Goal: Task Accomplishment & Management: Manage account settings

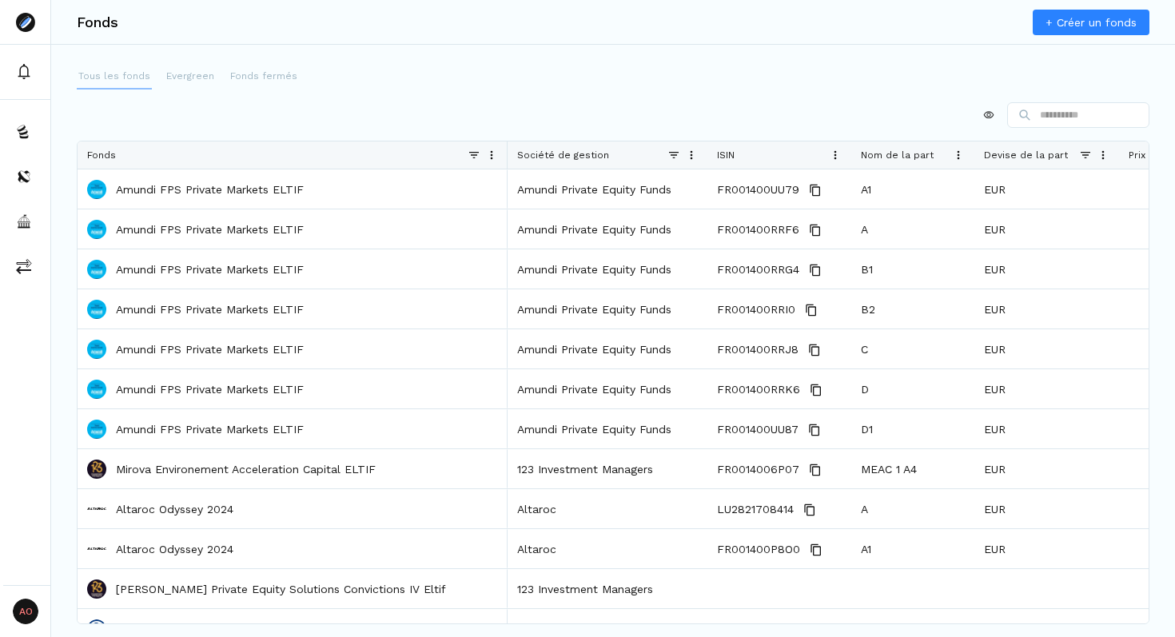
click at [120, 77] on p "Tous les fonds" at bounding box center [114, 76] width 72 height 14
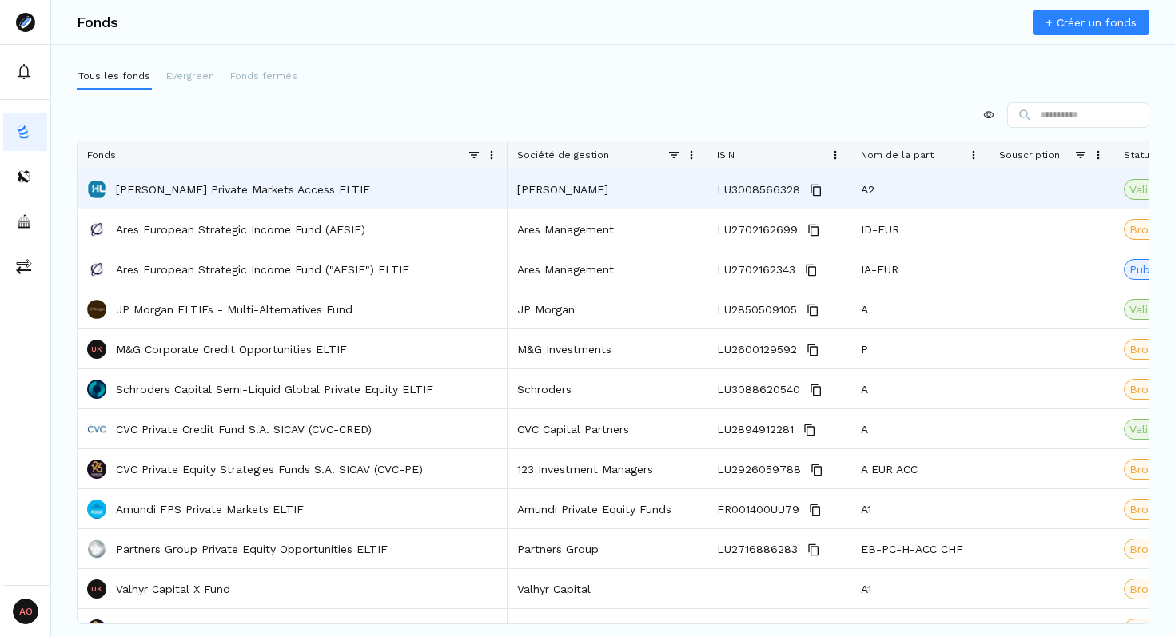
click at [240, 190] on p "[PERSON_NAME] Private Markets Access ELTIF" at bounding box center [243, 190] width 254 height 16
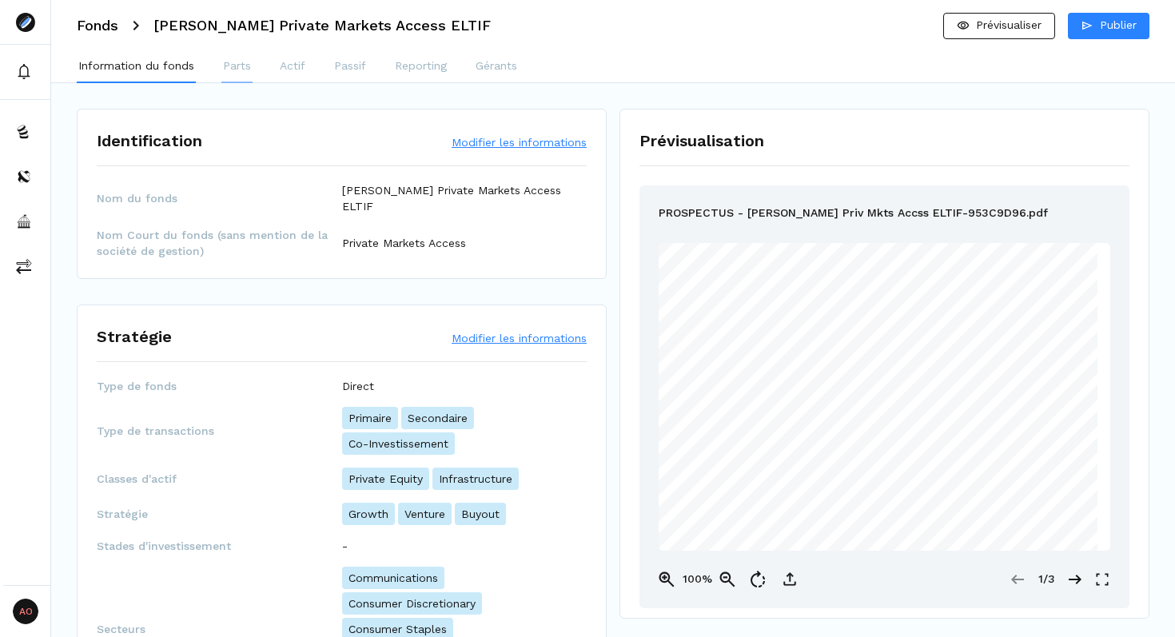
click at [252, 74] on button "Parts" at bounding box center [236, 67] width 31 height 32
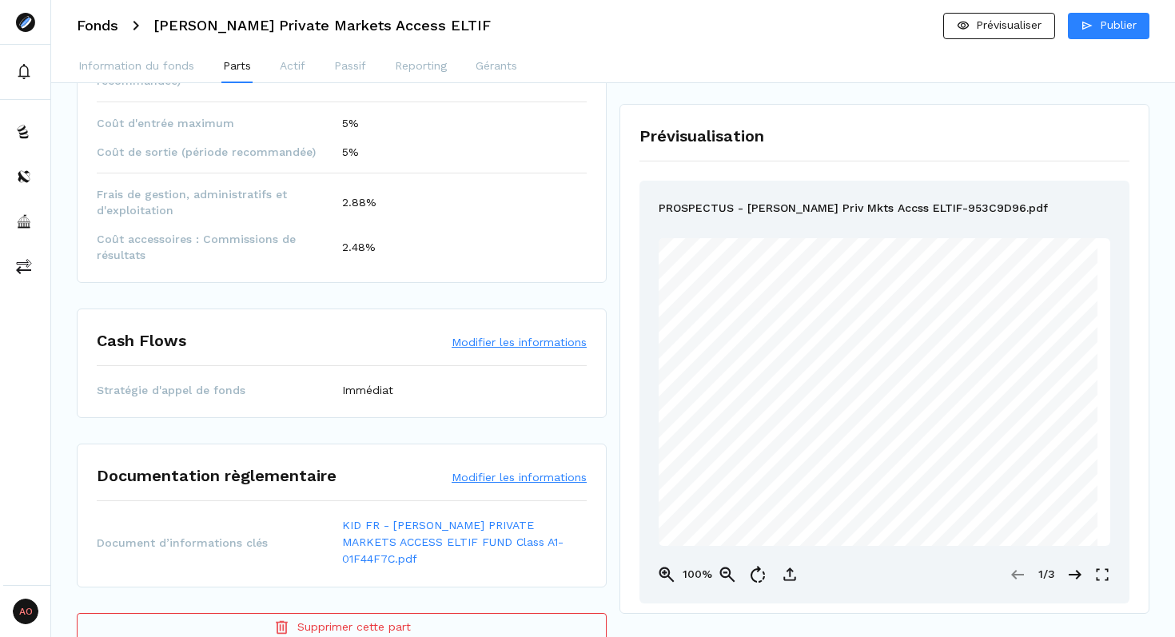
scroll to position [1118, 0]
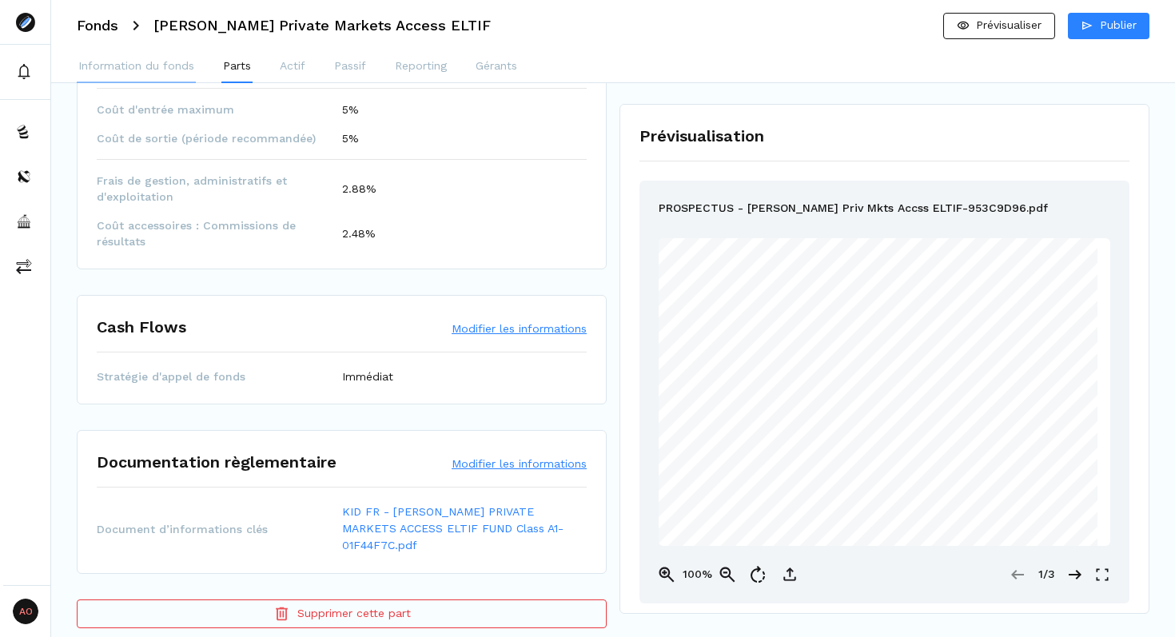
click at [110, 63] on p "Information du fonds" at bounding box center [136, 66] width 116 height 17
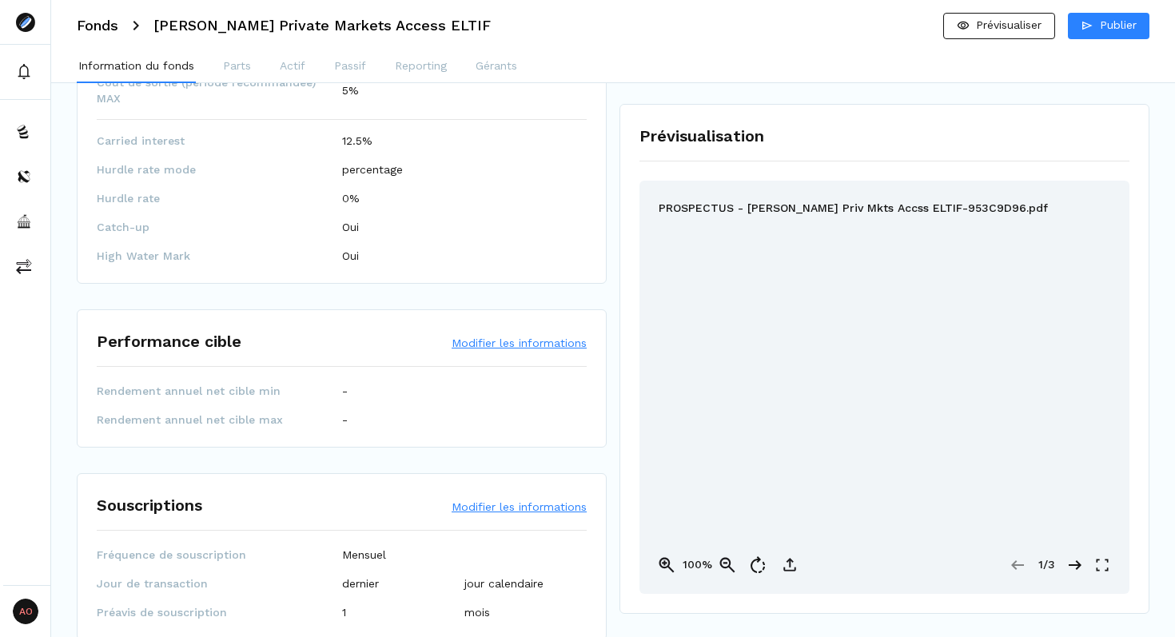
scroll to position [2412, 0]
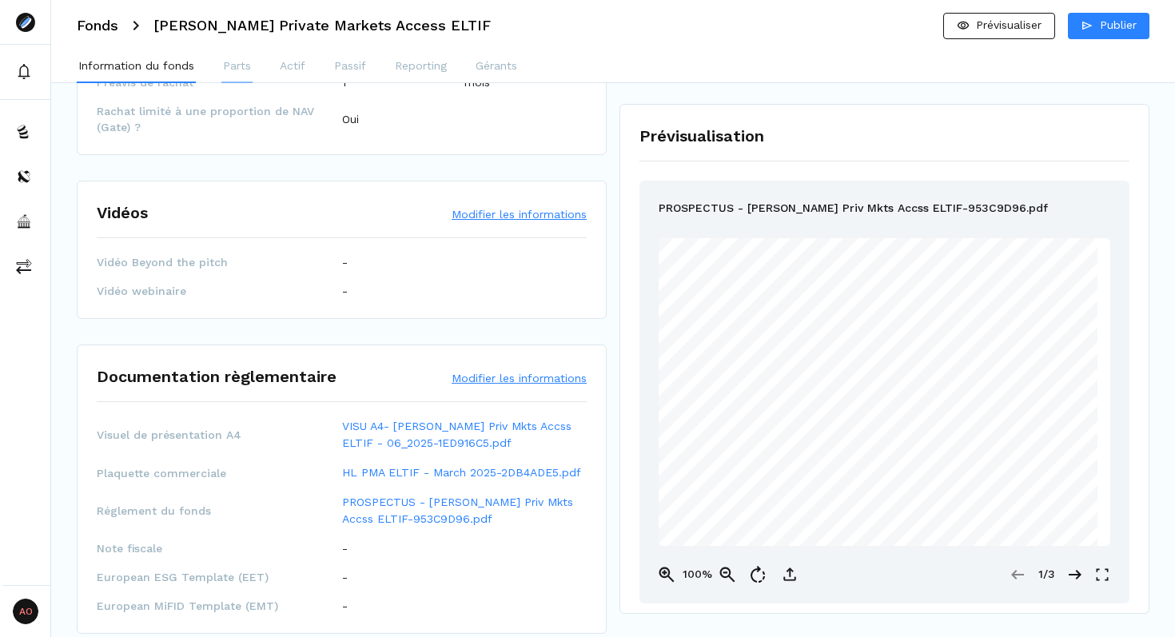
click at [231, 65] on p "Parts" at bounding box center [237, 66] width 28 height 17
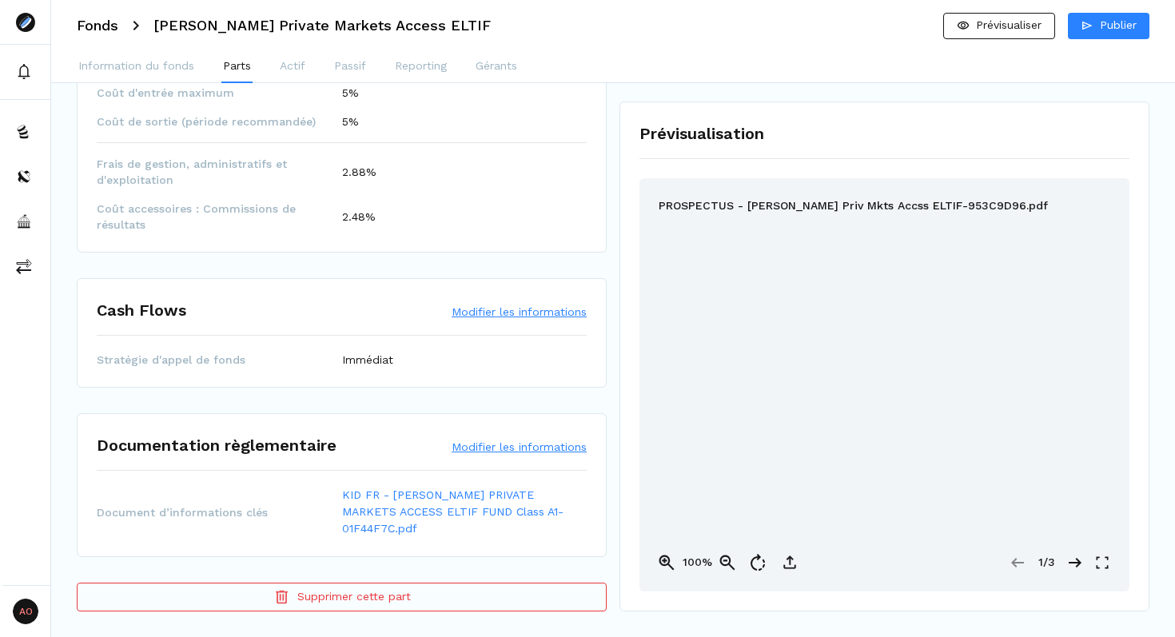
scroll to position [1118, 0]
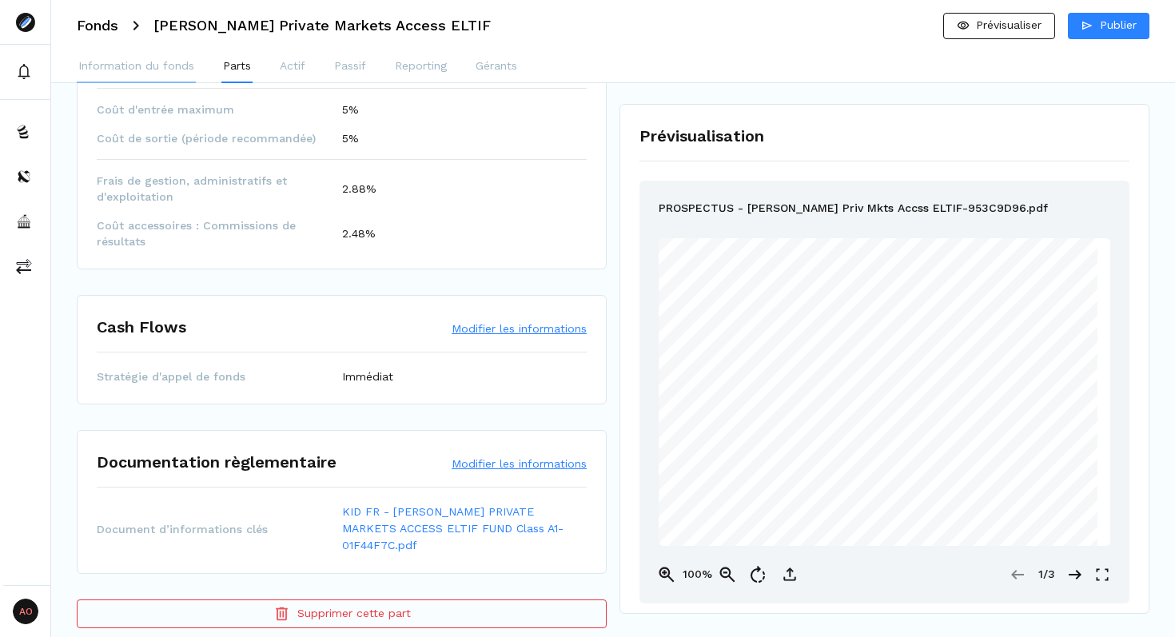
click at [117, 70] on p "Information du fonds" at bounding box center [136, 66] width 116 height 17
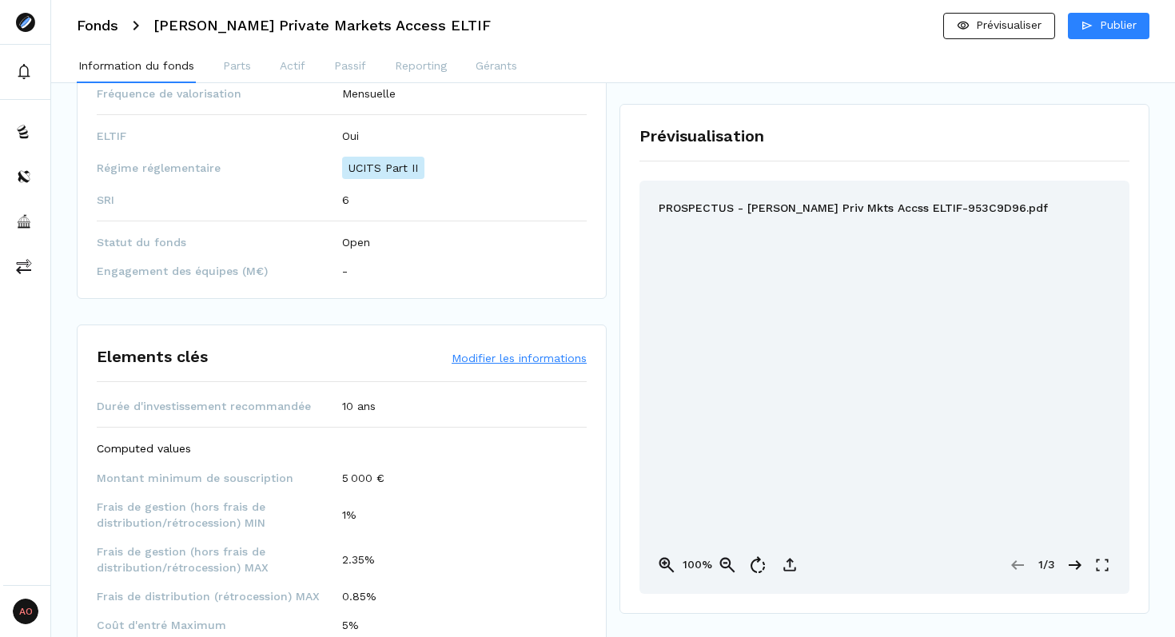
scroll to position [2412, 0]
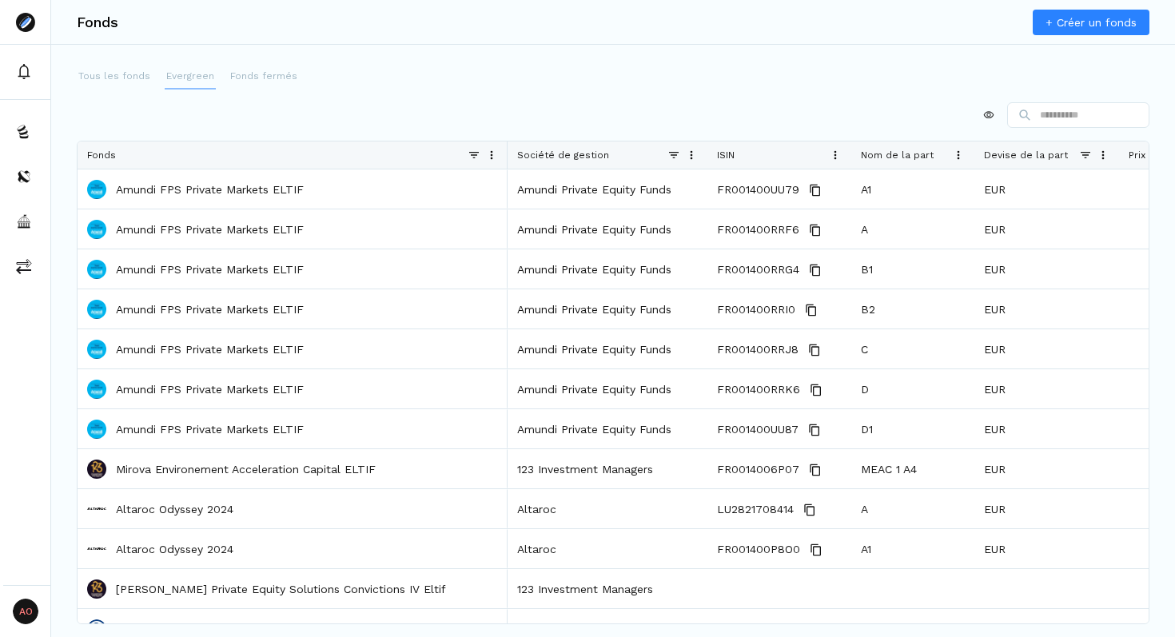
click at [193, 73] on p "Evergreen" at bounding box center [190, 76] width 48 height 14
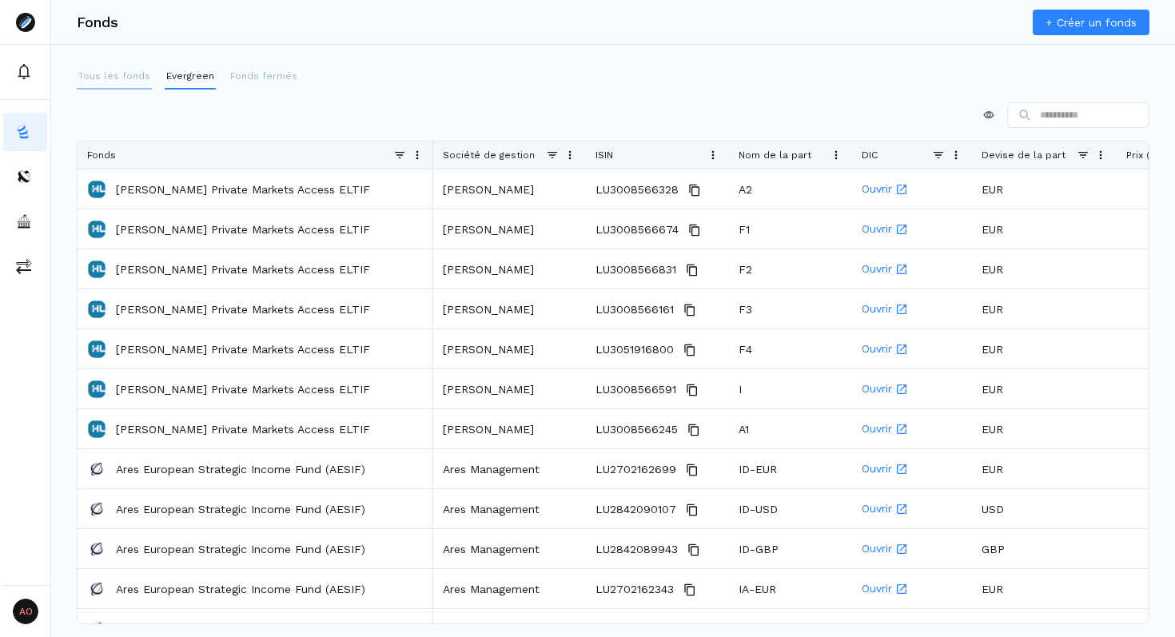
click at [116, 74] on p "Tous les fonds" at bounding box center [114, 76] width 72 height 14
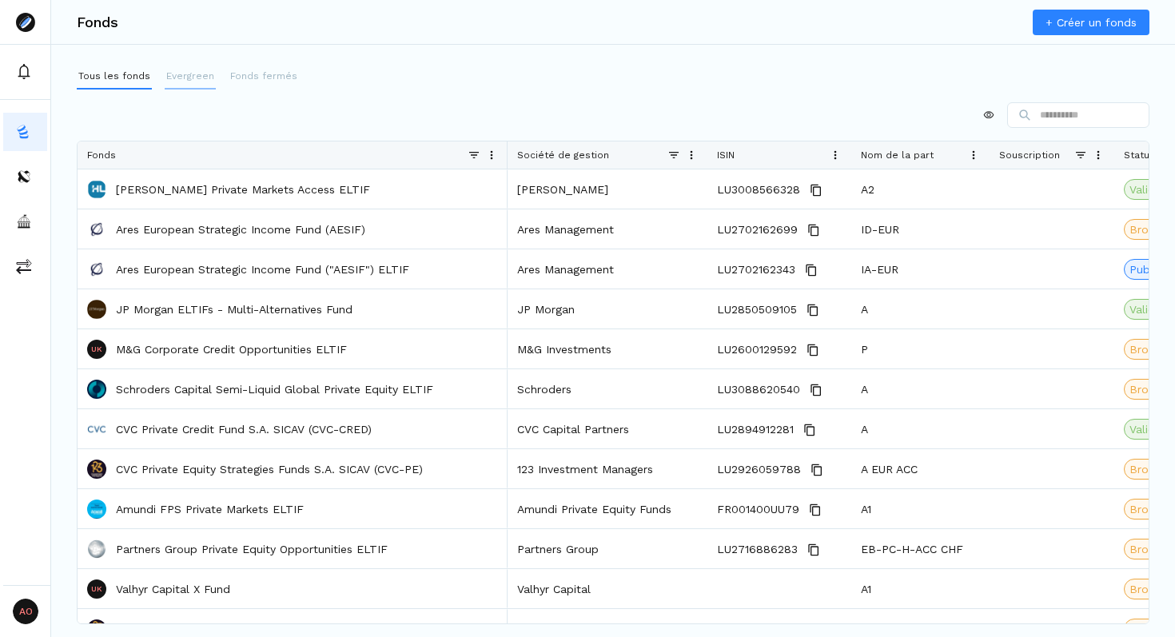
click at [183, 73] on p "Evergreen" at bounding box center [190, 76] width 48 height 14
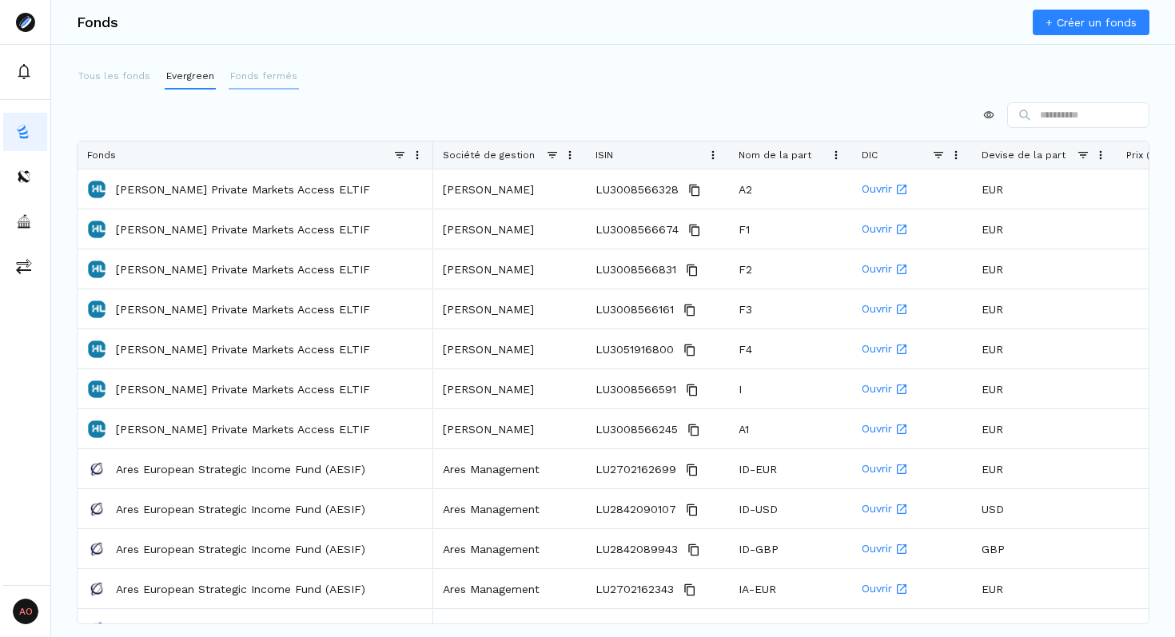
click at [257, 86] on button "Fonds fermés" at bounding box center [264, 77] width 70 height 26
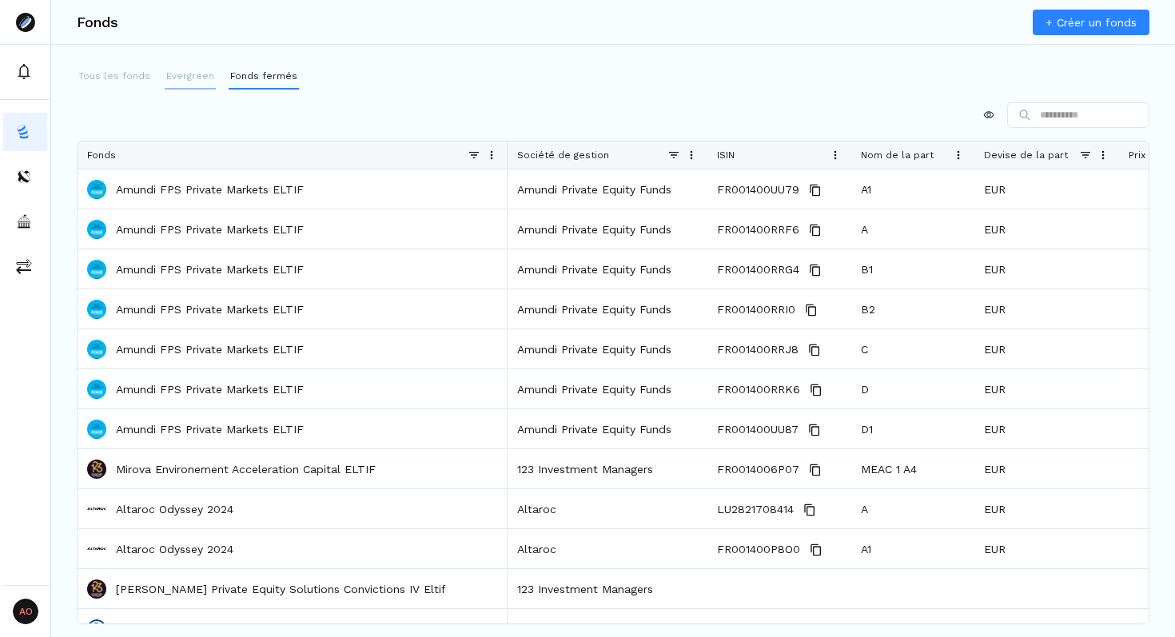
click at [170, 83] on button "Evergreen" at bounding box center [190, 77] width 51 height 26
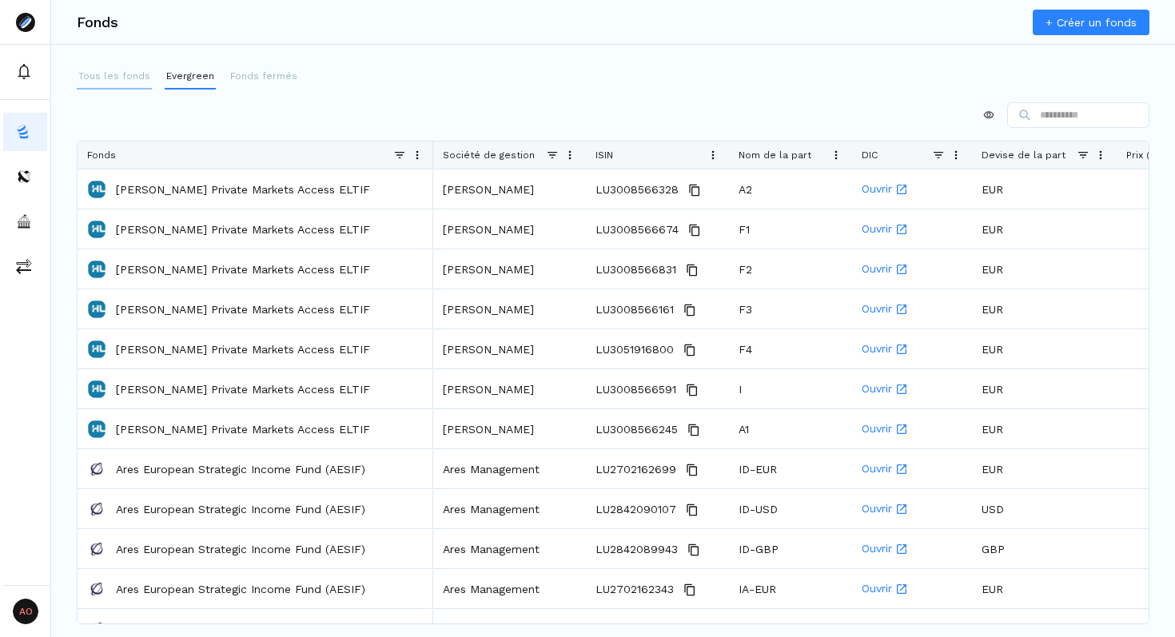
click at [107, 83] on button "Tous les fonds" at bounding box center [114, 77] width 75 height 26
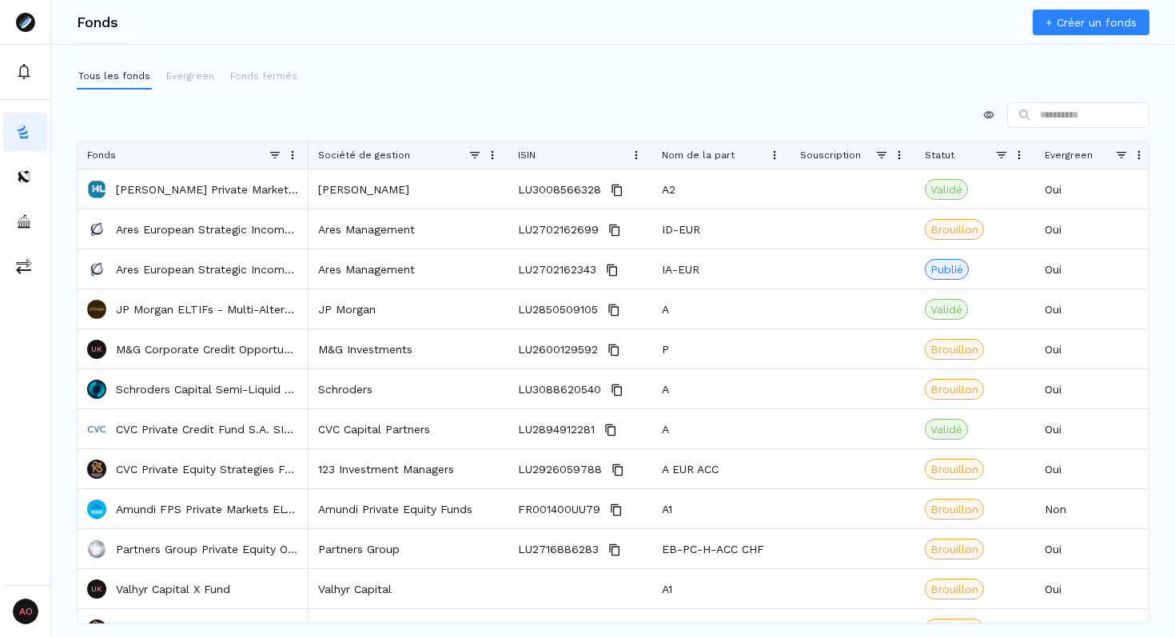
drag, startPoint x: 505, startPoint y: 154, endPoint x: 306, endPoint y: 166, distance: 199.5
click at [306, 166] on div at bounding box center [308, 155] width 6 height 27
click at [433, 102] on div at bounding box center [613, 115] width 1073 height 26
click at [191, 80] on p "Evergreen" at bounding box center [190, 76] width 48 height 14
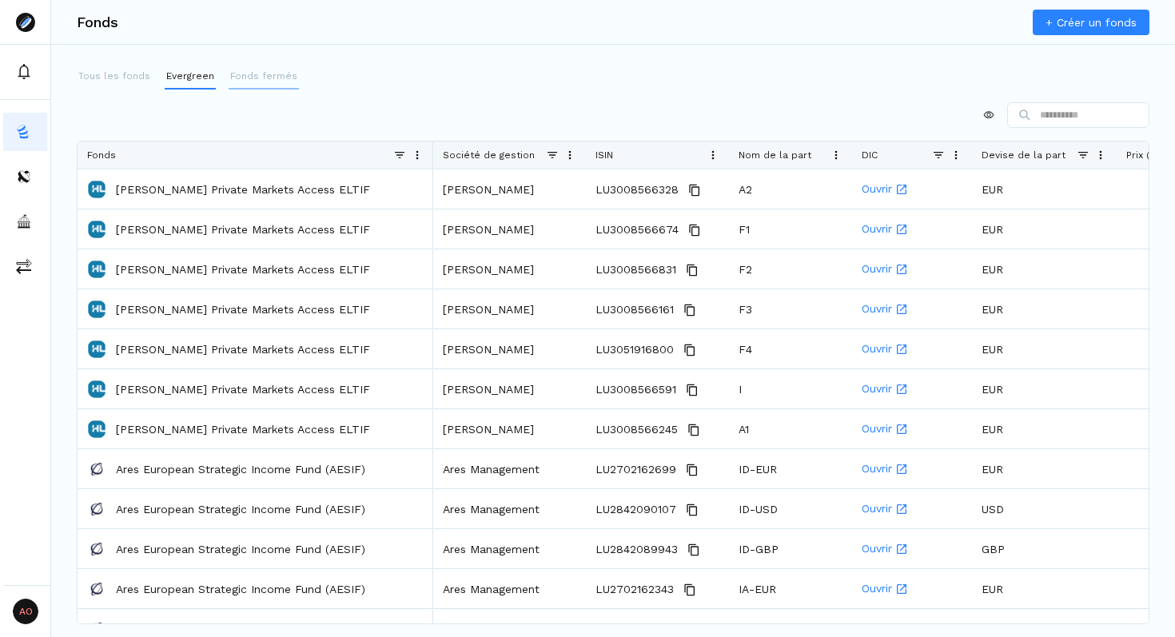
click at [238, 76] on p "Fonds fermés" at bounding box center [263, 76] width 67 height 14
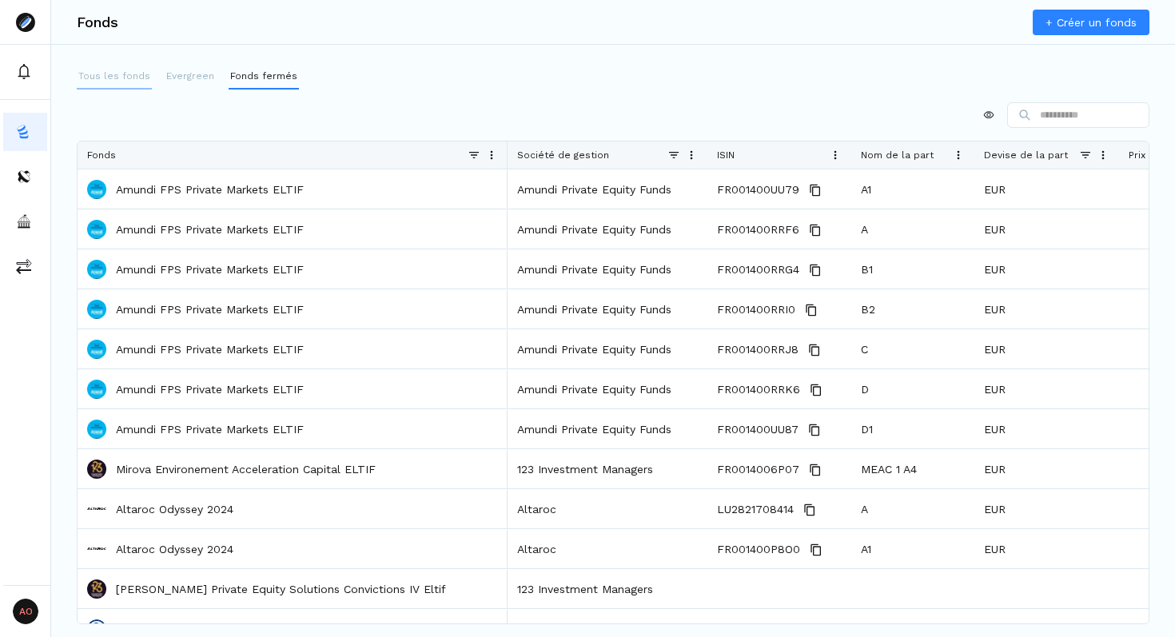
click at [107, 82] on p "Tous les fonds" at bounding box center [114, 76] width 72 height 14
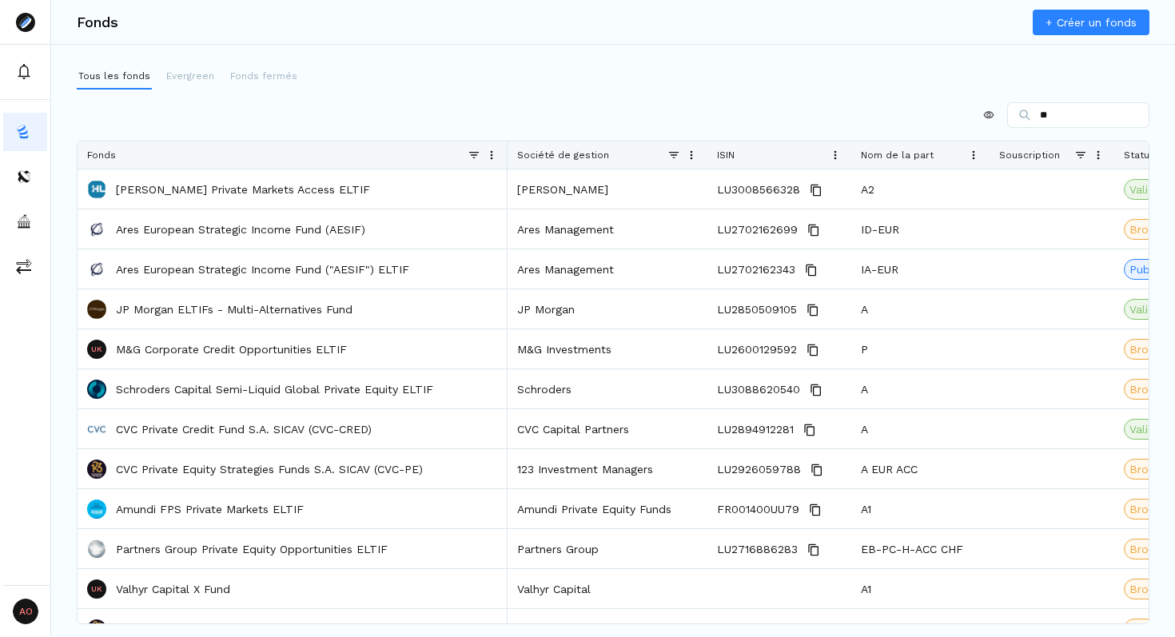
type input "*"
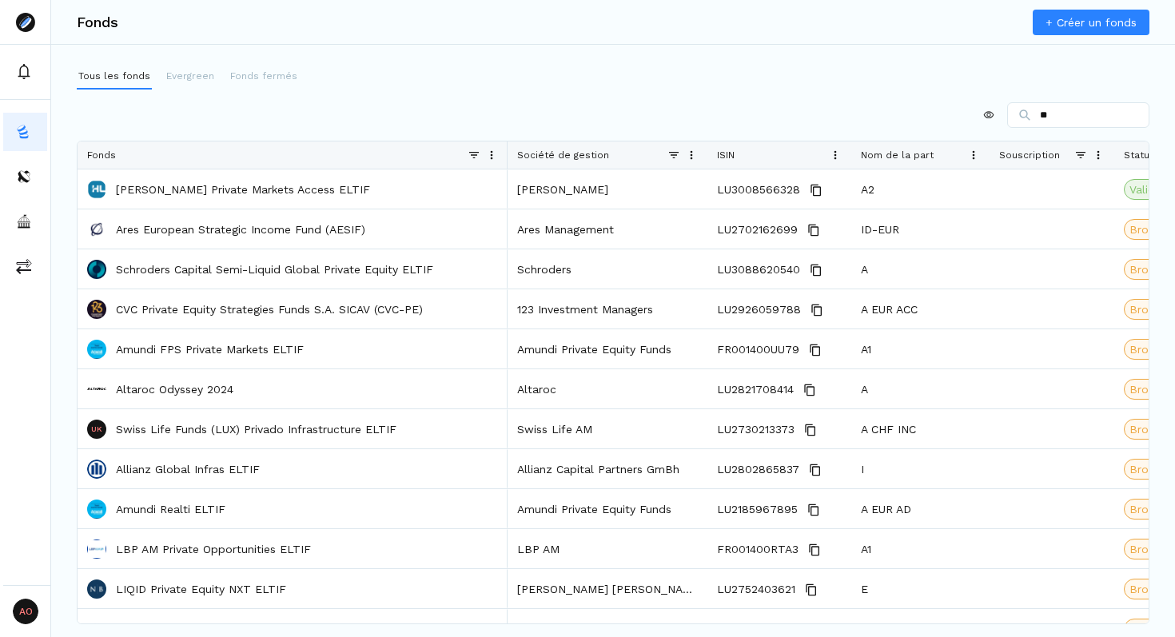
type input "*"
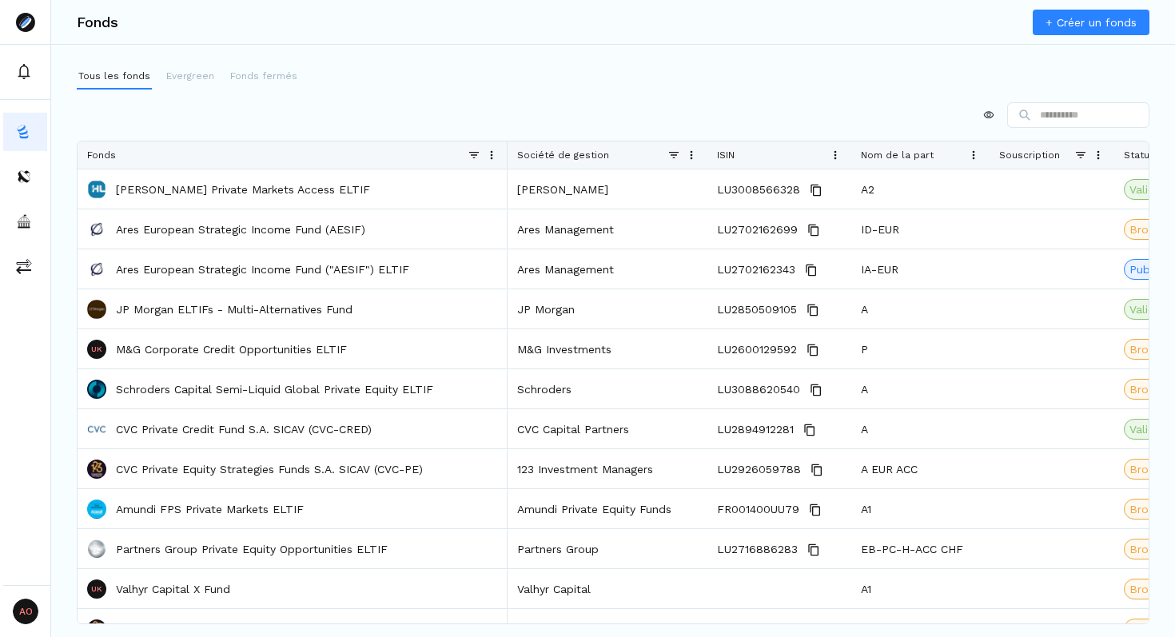
click at [1083, 152] on span at bounding box center [1081, 155] width 13 height 13
click at [663, 106] on div at bounding box center [613, 115] width 1073 height 26
click at [672, 158] on span at bounding box center [674, 155] width 13 height 13
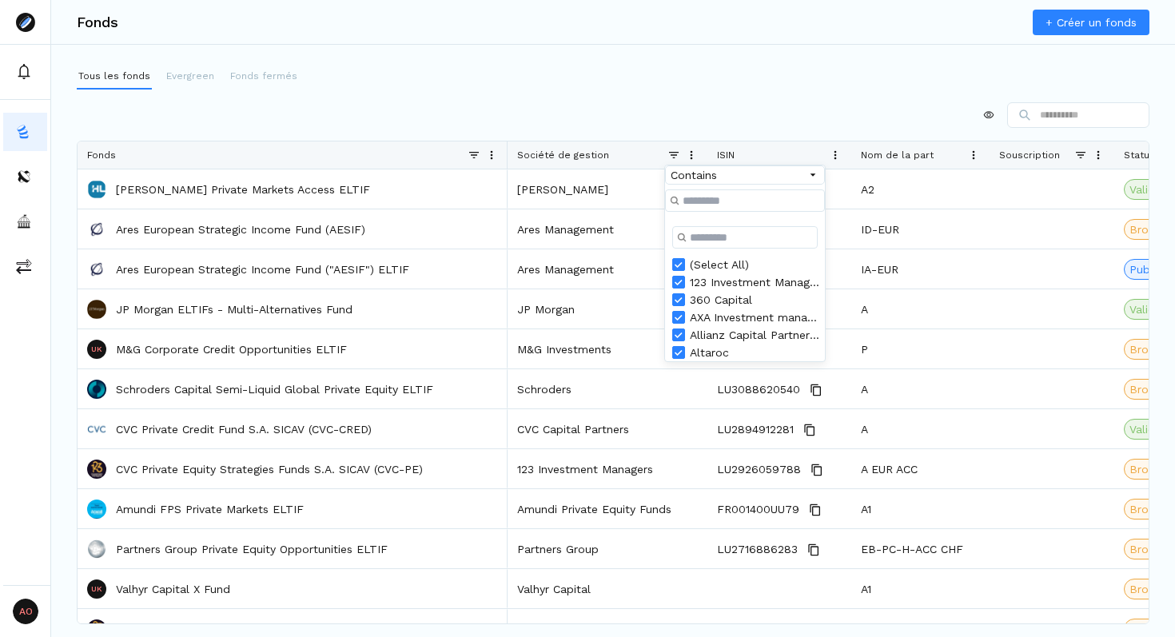
click at [595, 110] on div at bounding box center [613, 115] width 1073 height 26
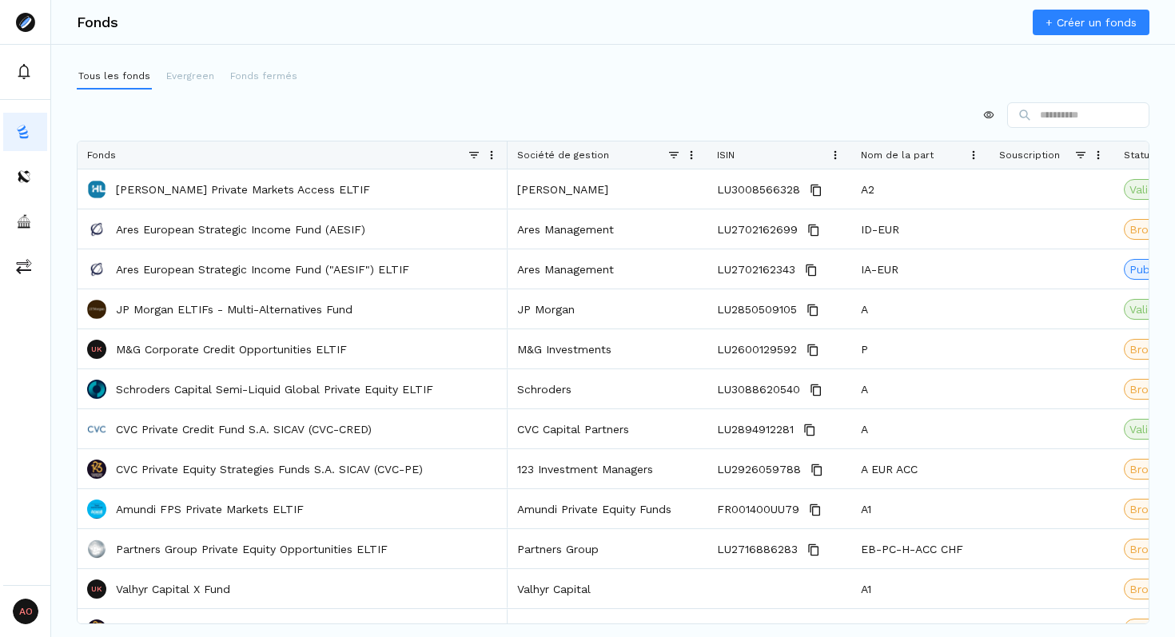
click at [694, 149] on span at bounding box center [691, 155] width 13 height 13
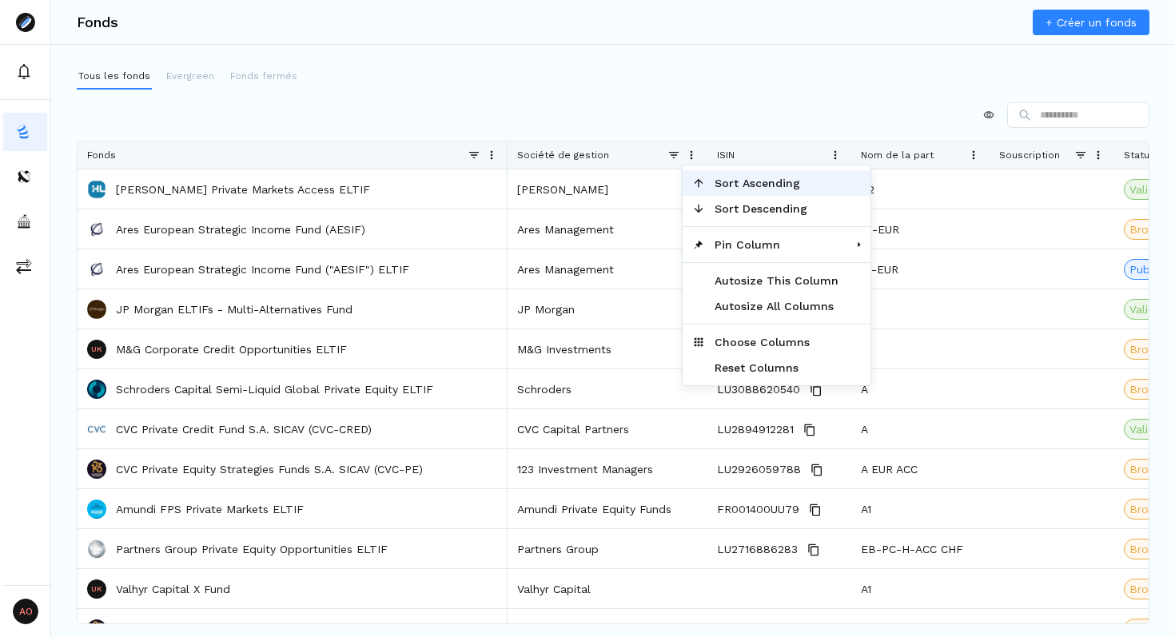
click at [740, 183] on span "Sort Ascending" at bounding box center [776, 183] width 143 height 26
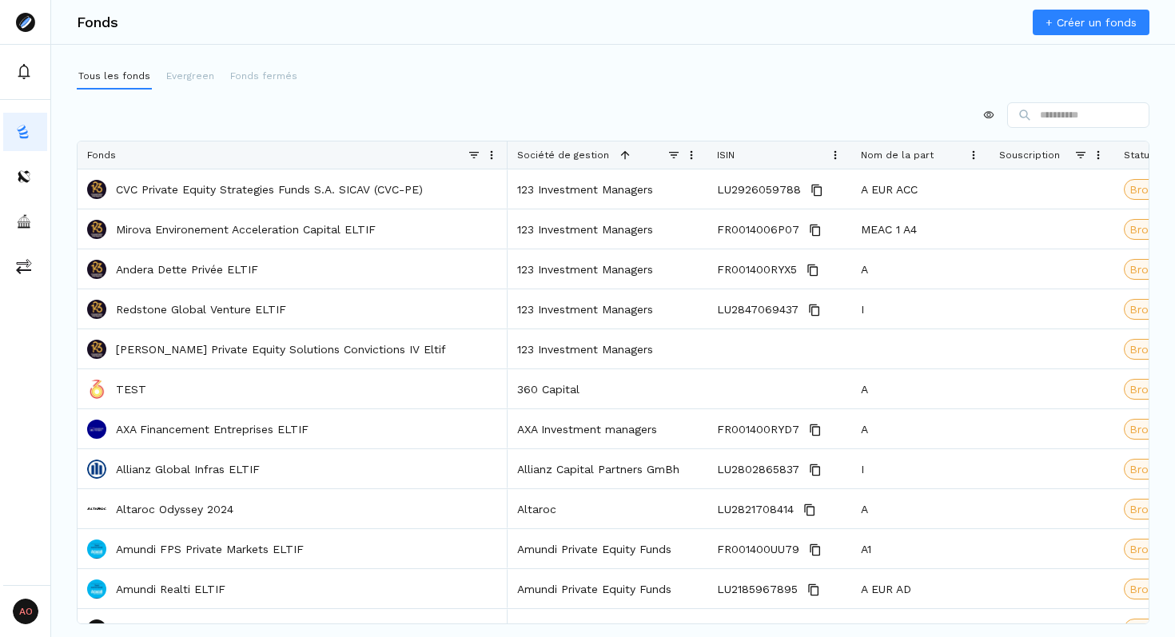
click at [632, 98] on div "Tous les fonds Evergreen Fonds fermés Press ENTER to sort. Press ALT DOWN to op…" at bounding box center [613, 325] width 1124 height 522
click at [539, 122] on div at bounding box center [613, 115] width 1073 height 26
click at [503, 110] on div at bounding box center [613, 115] width 1073 height 26
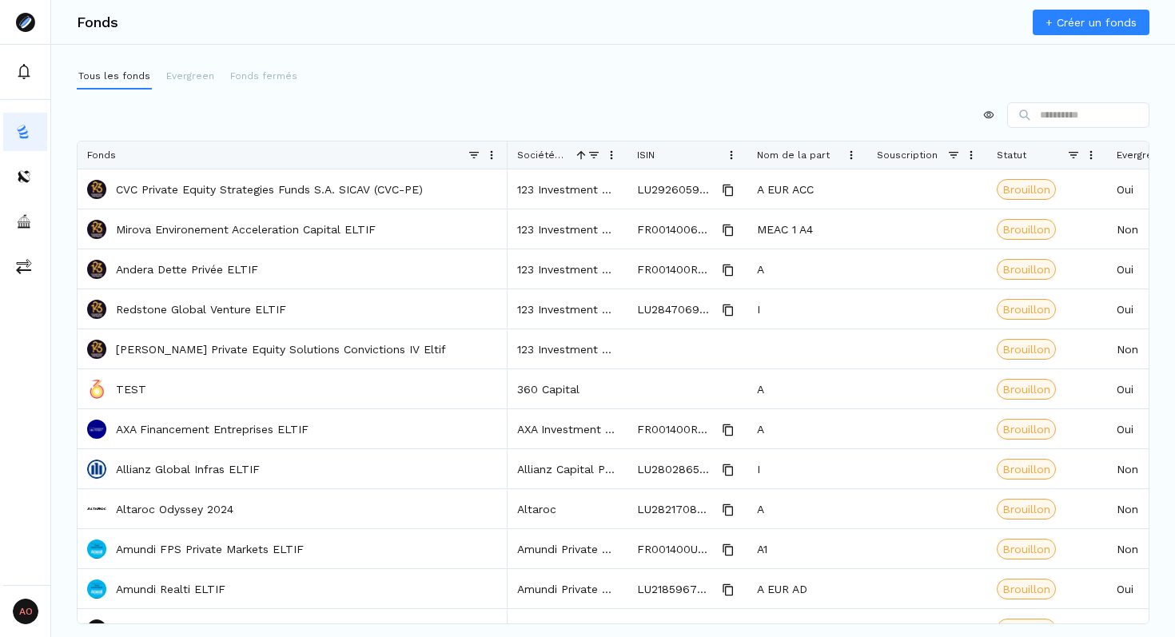
click at [464, 122] on div at bounding box center [613, 115] width 1073 height 26
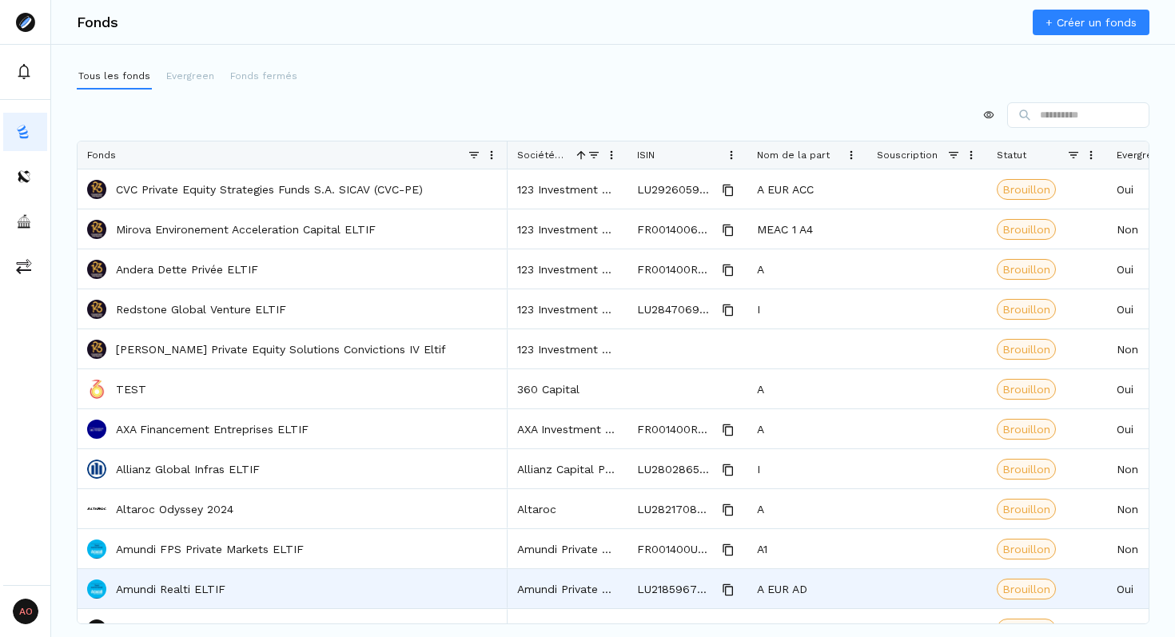
click at [186, 587] on p "Amundi Realti ELTIF" at bounding box center [171, 589] width 110 height 16
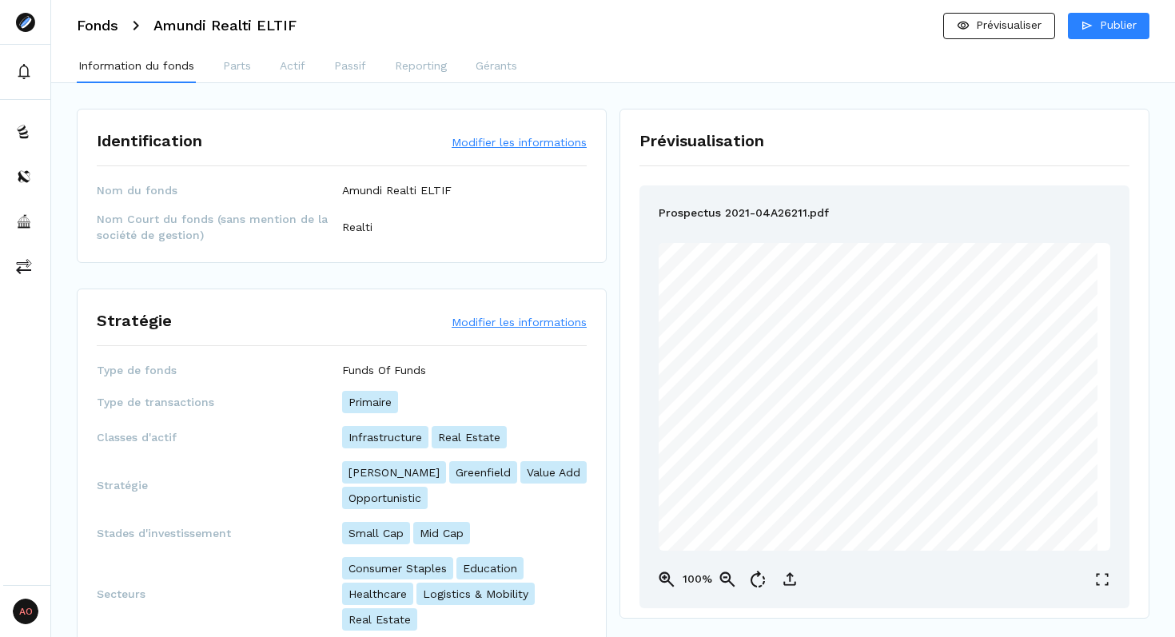
drag, startPoint x: 100, startPoint y: 190, endPoint x: 191, endPoint y: 185, distance: 91.3
click at [191, 185] on span "Nom du fonds" at bounding box center [219, 190] width 245 height 16
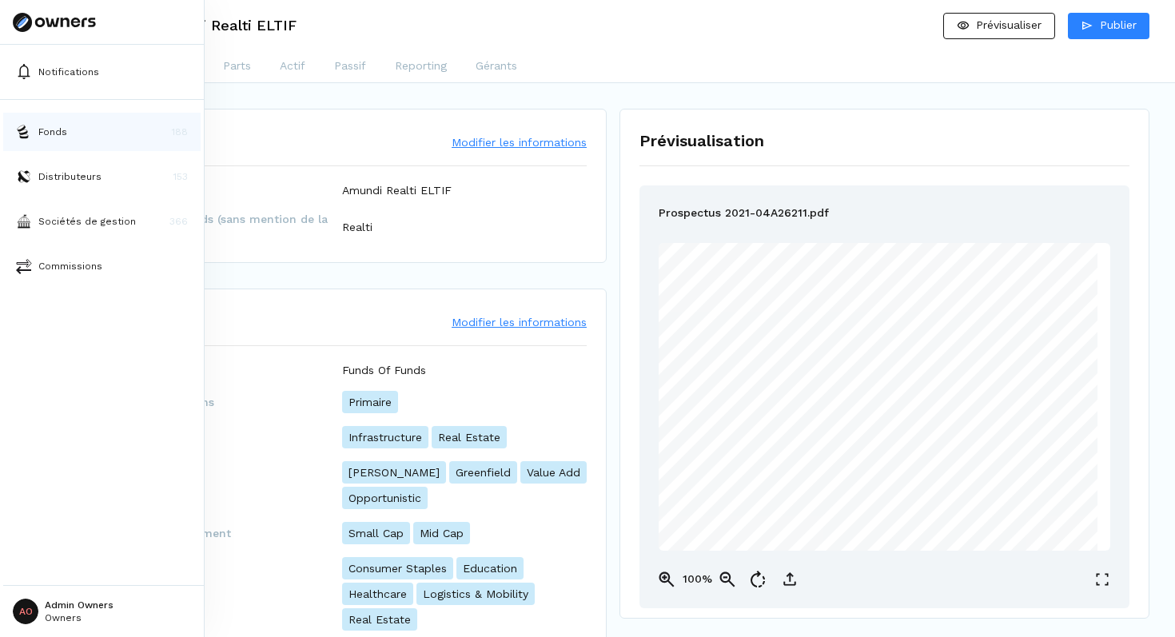
click at [48, 130] on p "Fonds" at bounding box center [52, 132] width 29 height 14
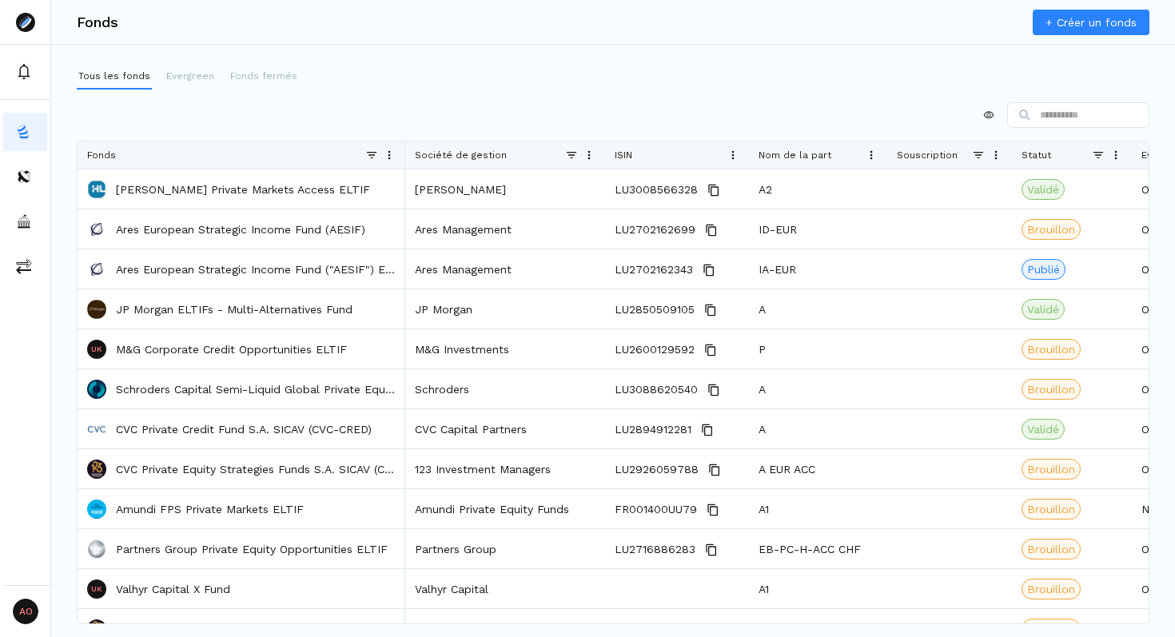
drag, startPoint x: 505, startPoint y: 153, endPoint x: 403, endPoint y: 178, distance: 105.3
click at [403, 178] on div "Fonds Société de gestion ISIN Nom de la part" at bounding box center [613, 383] width 1071 height 482
click at [625, 99] on div "Tous les fonds Evergreen Fonds fermés Press ALT DOWN to open column menu. Press…" at bounding box center [613, 325] width 1124 height 522
click at [190, 78] on p "Evergreen" at bounding box center [190, 76] width 48 height 14
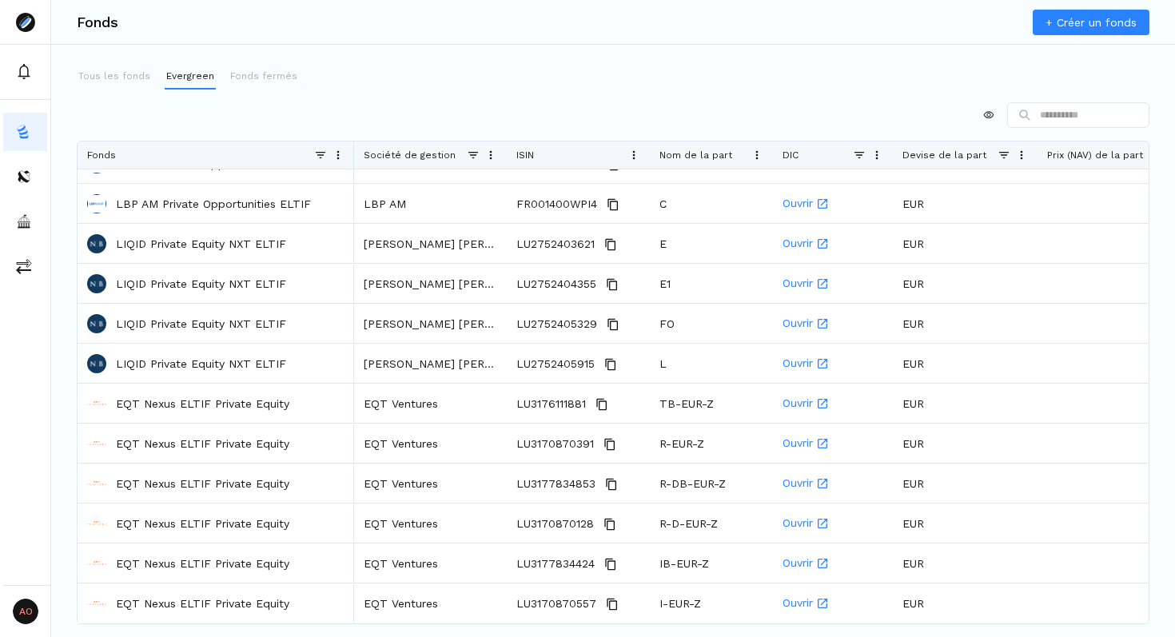
drag, startPoint x: 431, startPoint y: 157, endPoint x: 352, endPoint y: 157, distance: 79.2
click at [352, 157] on div at bounding box center [353, 155] width 6 height 27
click at [497, 114] on div at bounding box center [613, 115] width 1073 height 26
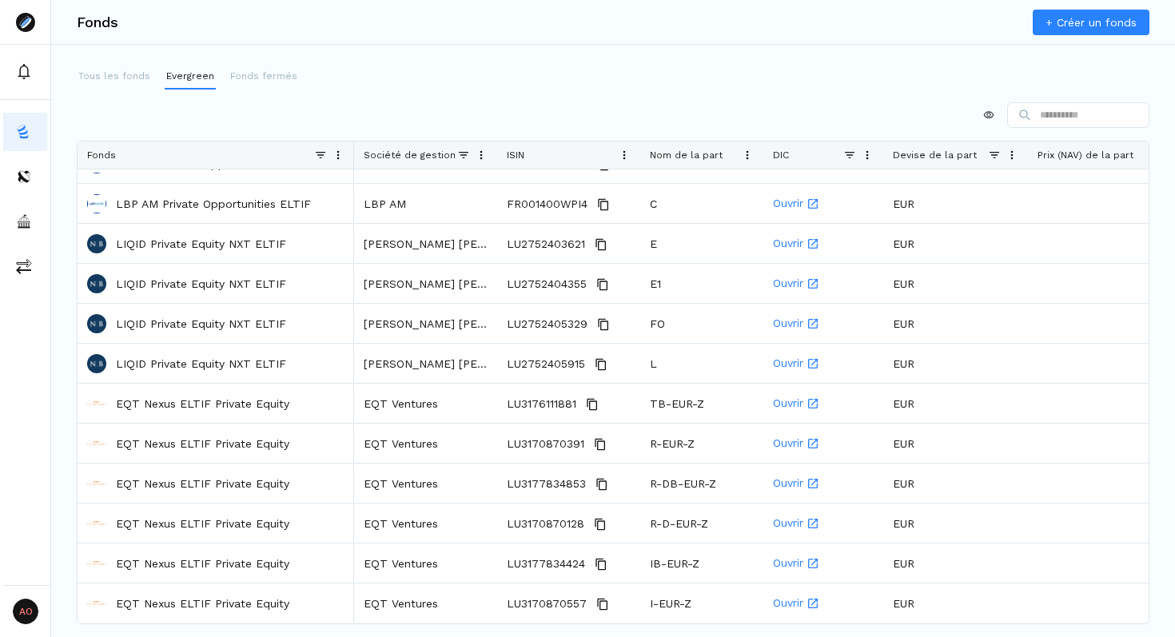
drag, startPoint x: 505, startPoint y: 154, endPoint x: 495, endPoint y: 155, distance: 10.4
click at [495, 155] on div at bounding box center [496, 155] width 6 height 27
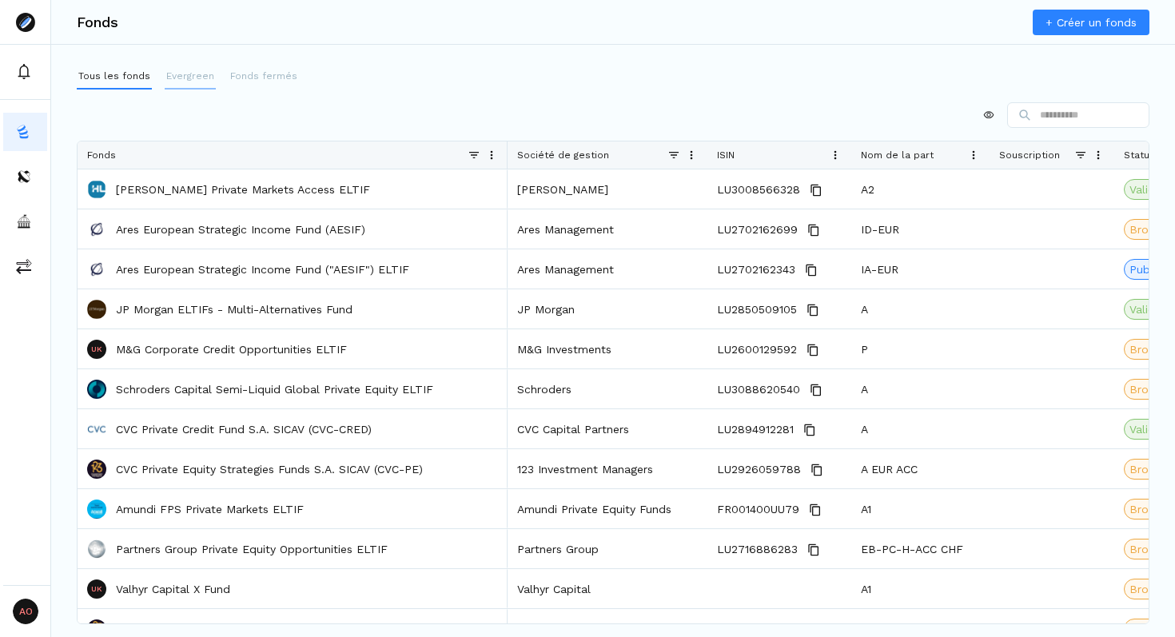
click at [187, 82] on p "Evergreen" at bounding box center [190, 76] width 48 height 14
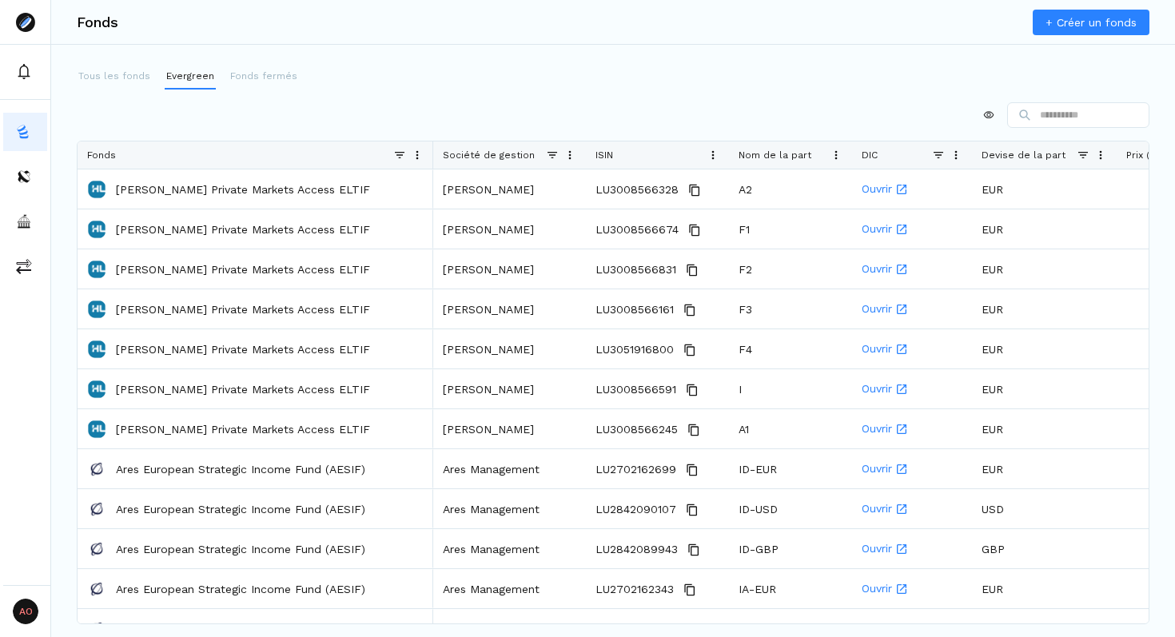
click at [623, 115] on div at bounding box center [613, 115] width 1073 height 26
click at [262, 78] on p "Fonds fermés" at bounding box center [263, 76] width 67 height 14
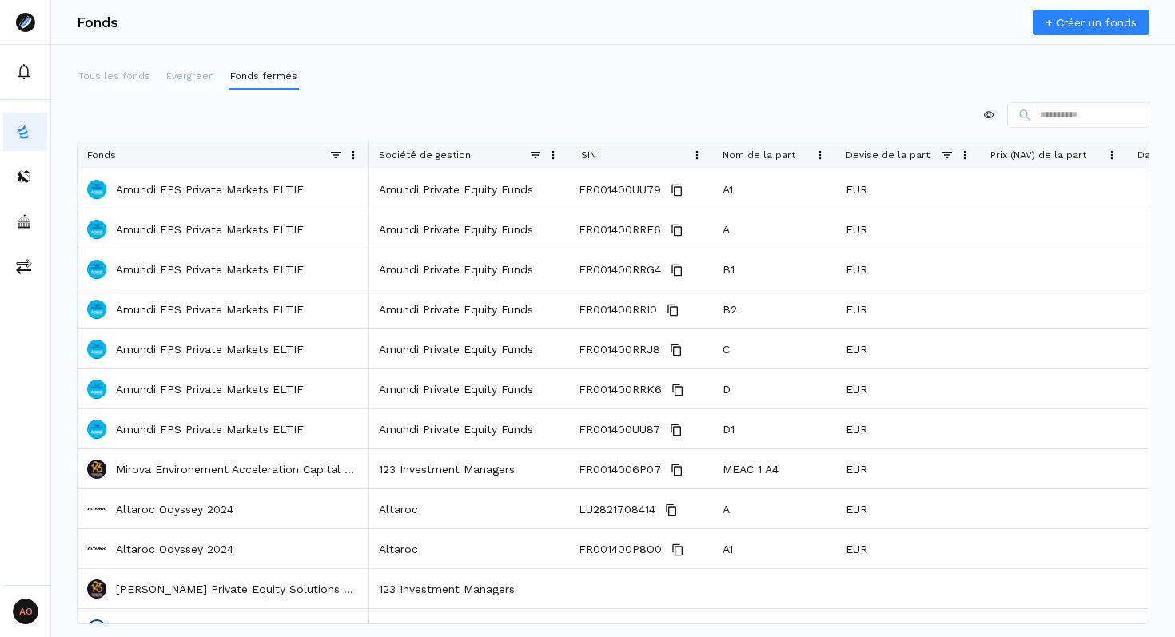
drag, startPoint x: 505, startPoint y: 150, endPoint x: 367, endPoint y: 164, distance: 138.2
click at [367, 164] on div at bounding box center [368, 155] width 6 height 27
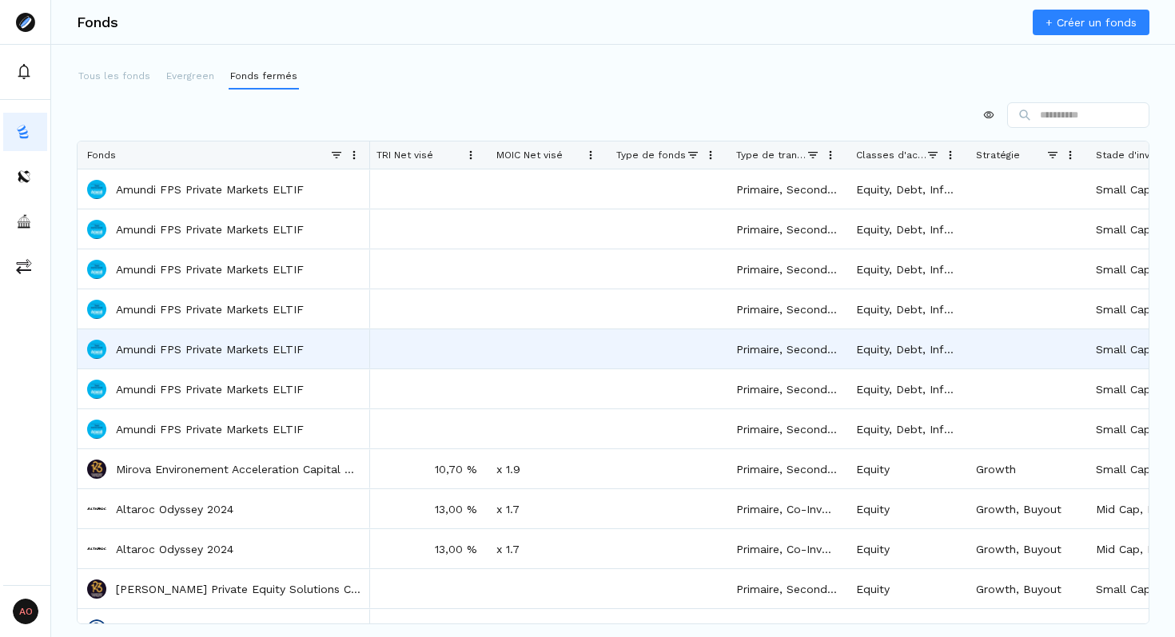
scroll to position [0, 1899]
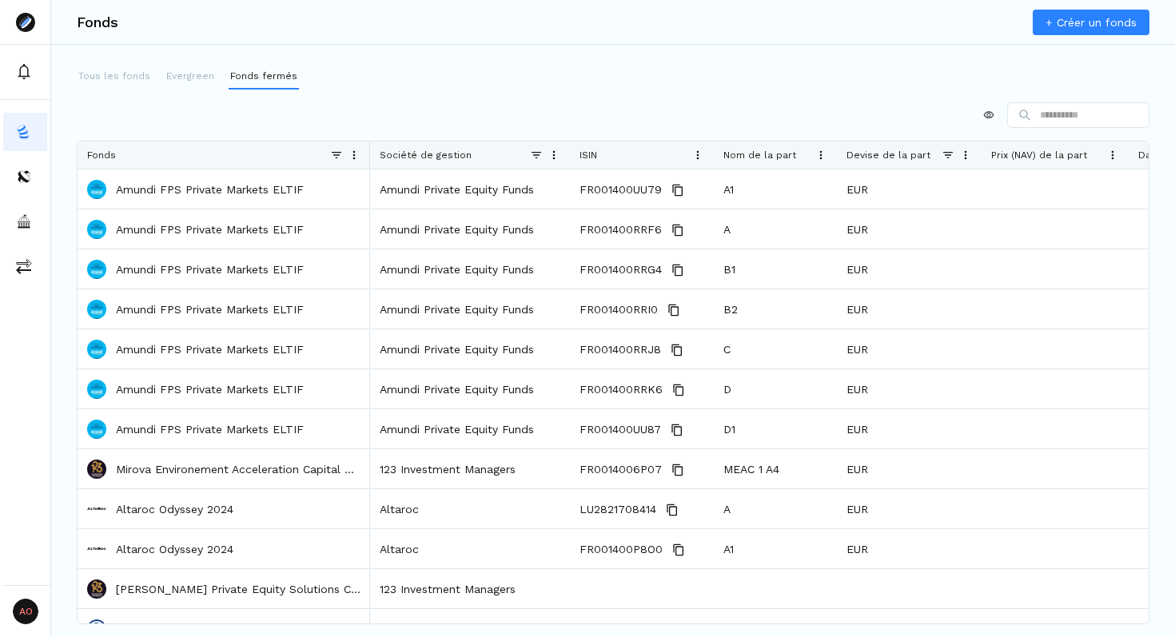
click at [820, 122] on div at bounding box center [613, 115] width 1073 height 26
click at [704, 82] on div "Tous les fonds Evergreen Fonds fermés" at bounding box center [613, 77] width 1073 height 26
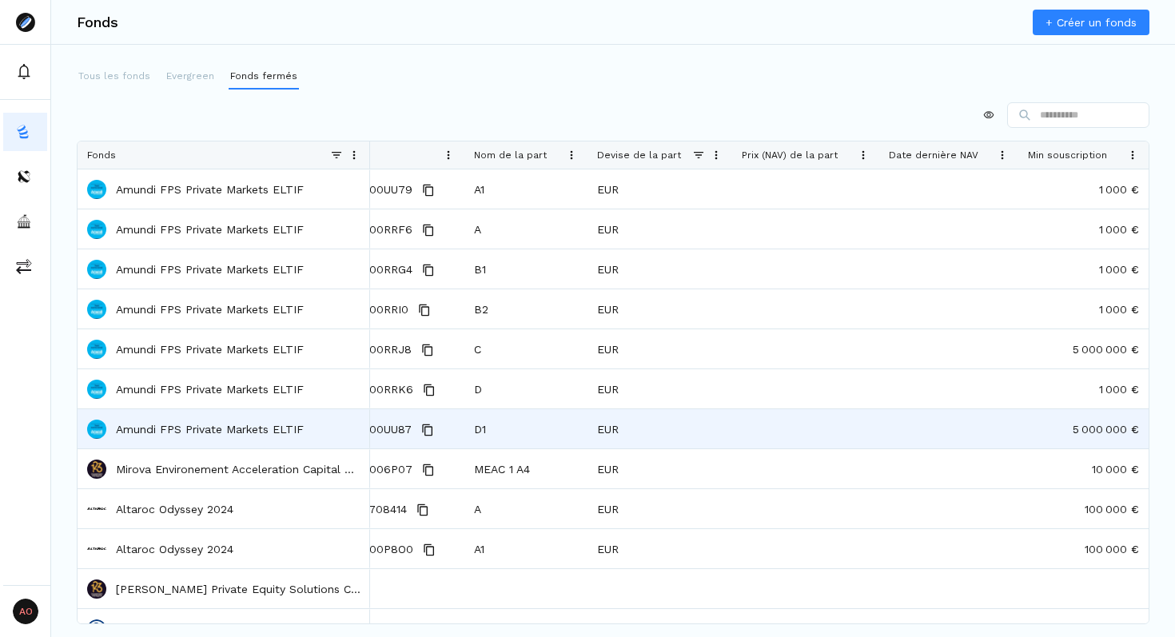
scroll to position [0, 259]
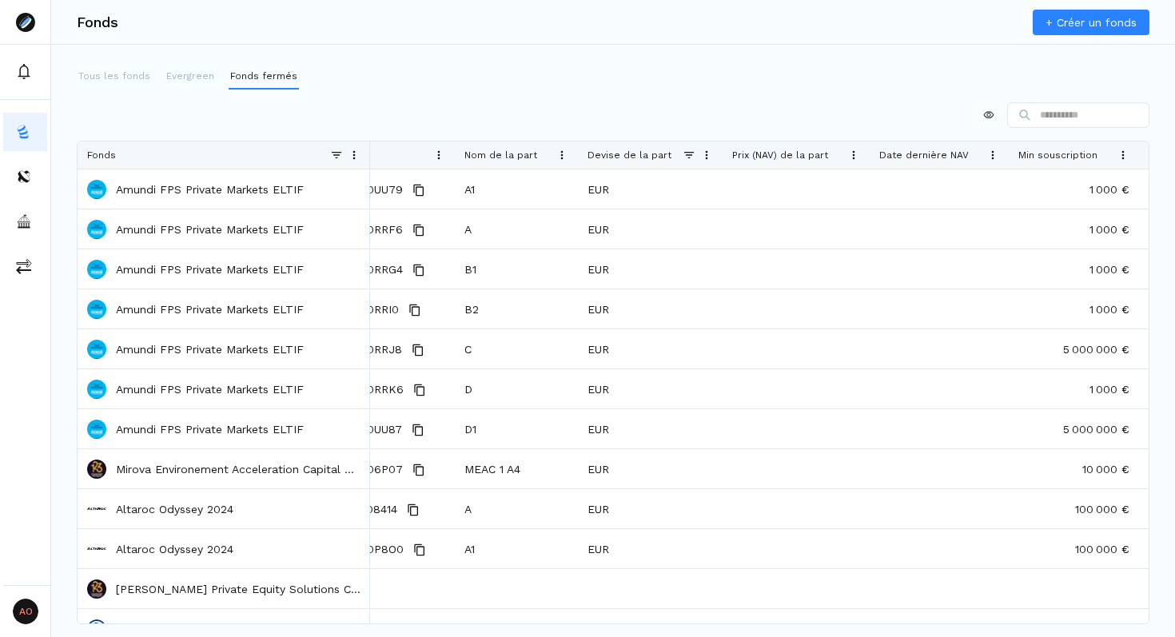
click at [684, 146] on div "Devise de la part" at bounding box center [651, 155] width 126 height 27
click at [688, 153] on span at bounding box center [689, 155] width 13 height 13
click at [679, 97] on div "Tous les fonds Evergreen Fonds fermés Press ALT DOWN to open column menu. Press…" at bounding box center [613, 325] width 1124 height 522
click at [189, 78] on p "Evergreen" at bounding box center [190, 76] width 48 height 14
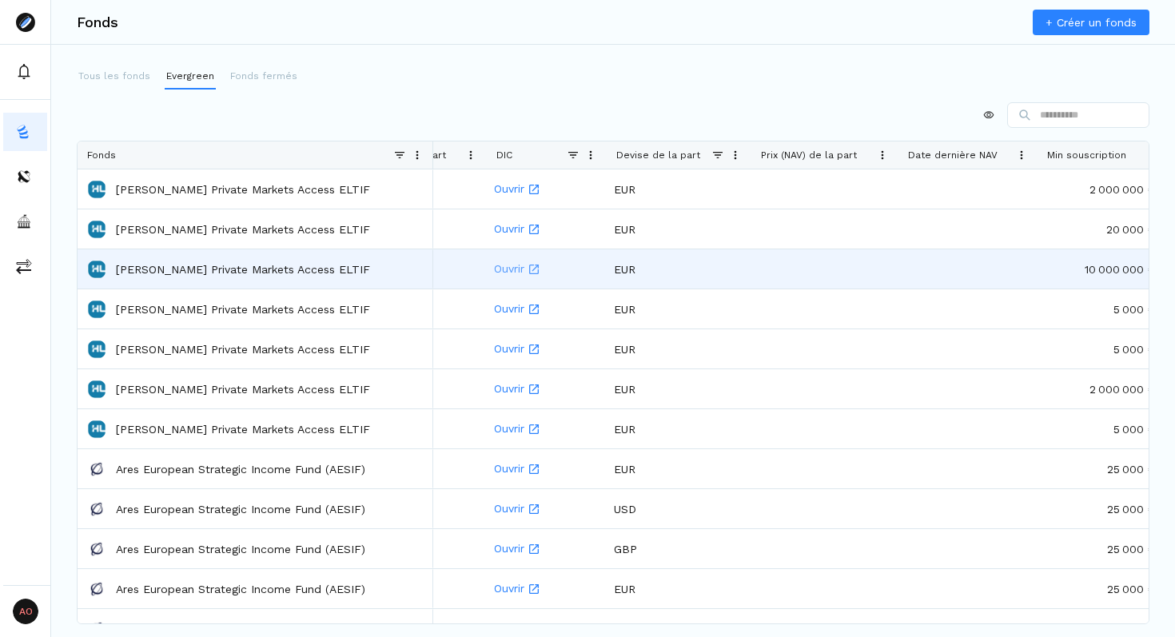
scroll to position [0, 368]
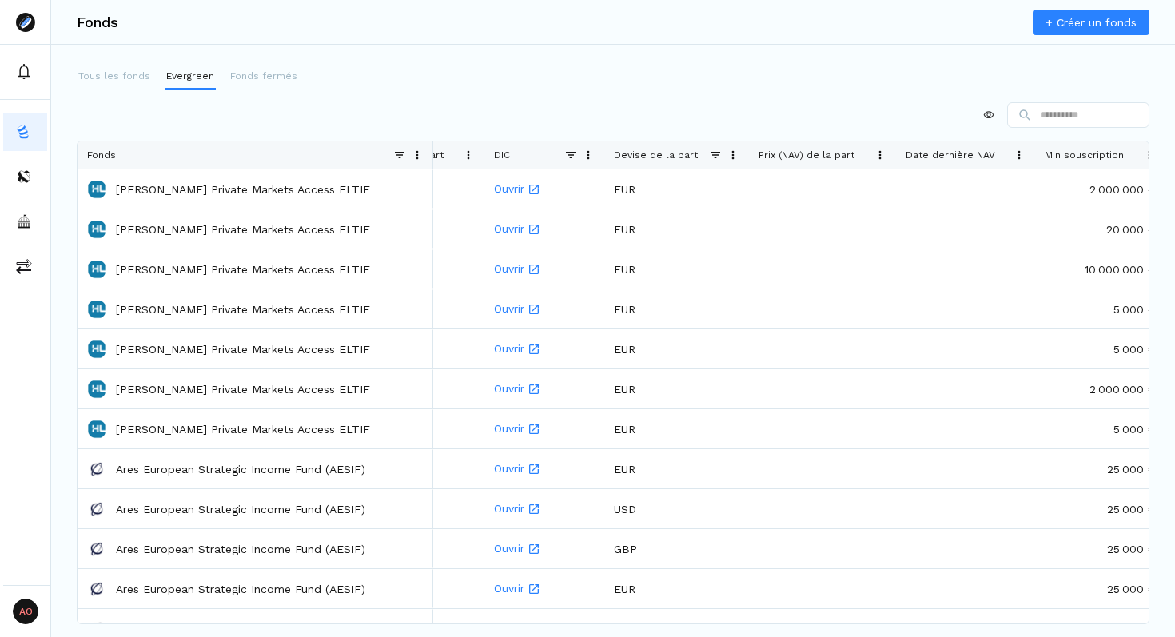
click at [717, 157] on span at bounding box center [715, 155] width 13 height 13
click at [703, 81] on div "Tous les fonds Evergreen Fonds fermés" at bounding box center [613, 77] width 1073 height 26
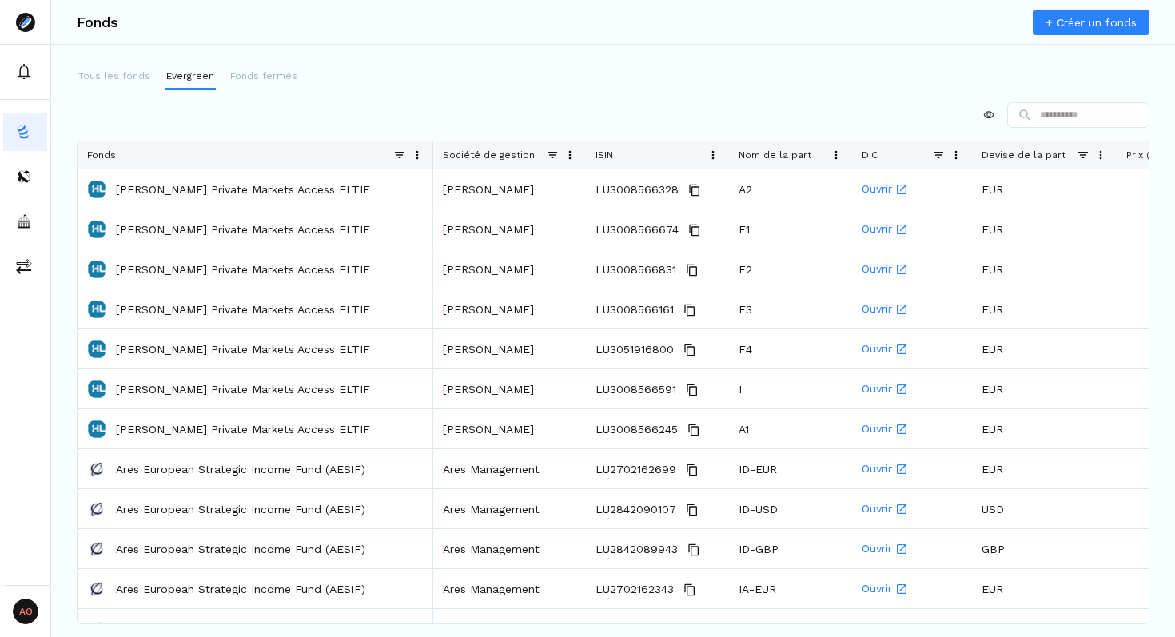
click at [579, 96] on div "Tous les fonds Evergreen Fonds fermés Press ALT DOWN to open column menu. Press…" at bounding box center [613, 325] width 1124 height 522
click at [484, 116] on div at bounding box center [613, 115] width 1073 height 26
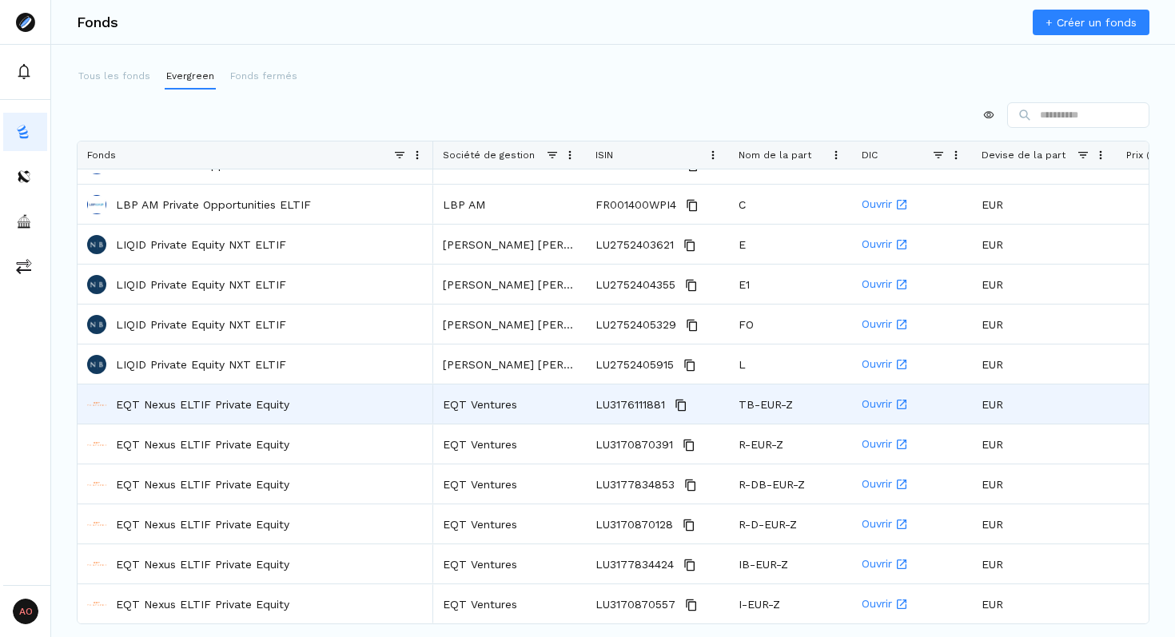
click at [177, 397] on p "EQT Nexus ELTIF Private Equity" at bounding box center [203, 405] width 174 height 16
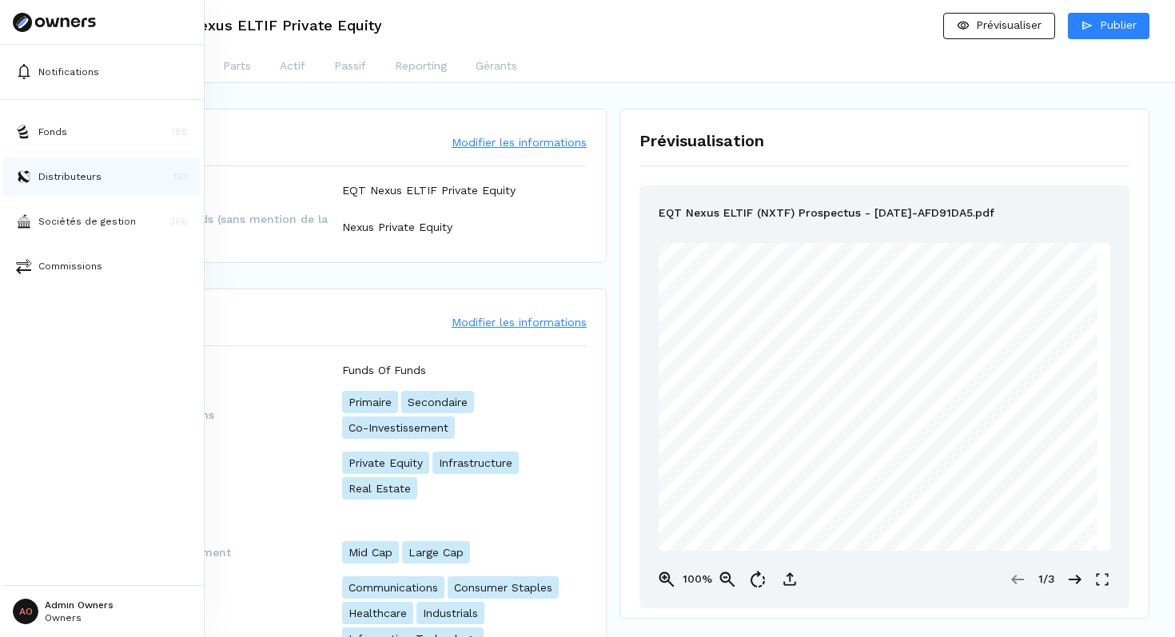
click at [54, 174] on p "Distributeurs" at bounding box center [69, 177] width 63 height 14
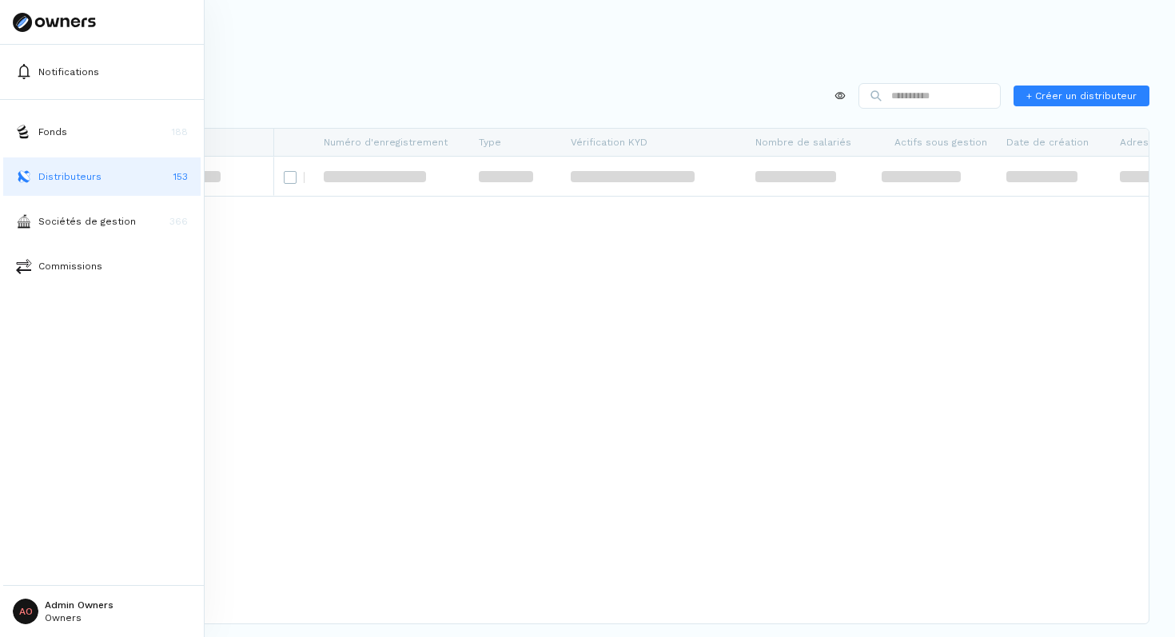
click at [55, 127] on p "Fonds" at bounding box center [52, 132] width 29 height 14
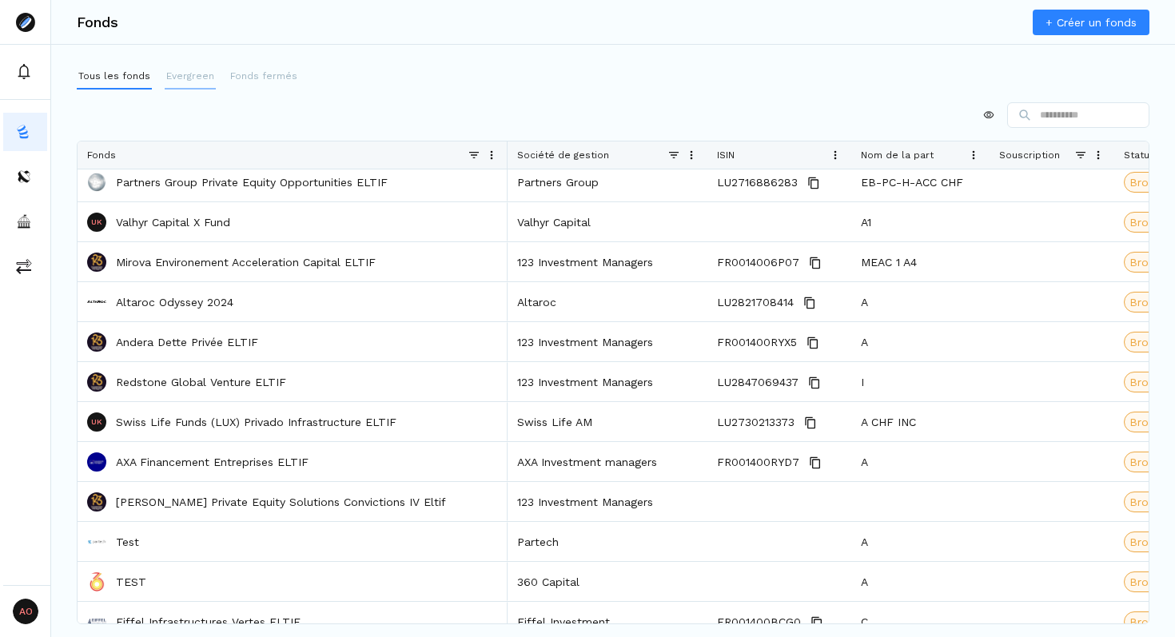
click at [179, 70] on p "Evergreen" at bounding box center [190, 76] width 48 height 14
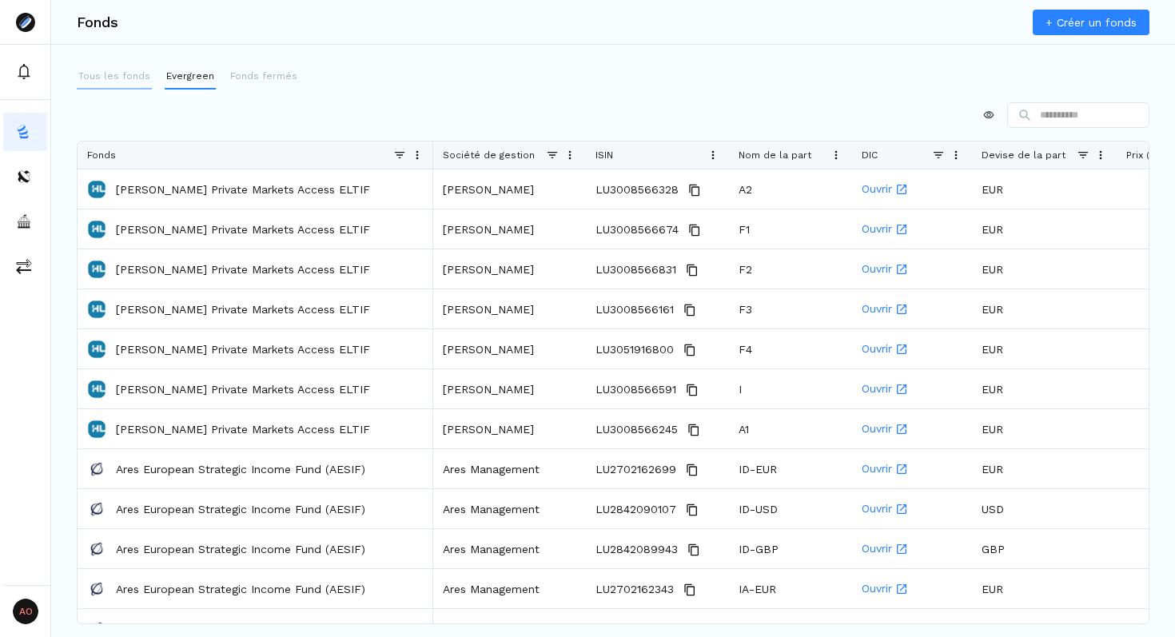
click at [98, 79] on p "Tous les fonds" at bounding box center [114, 76] width 72 height 14
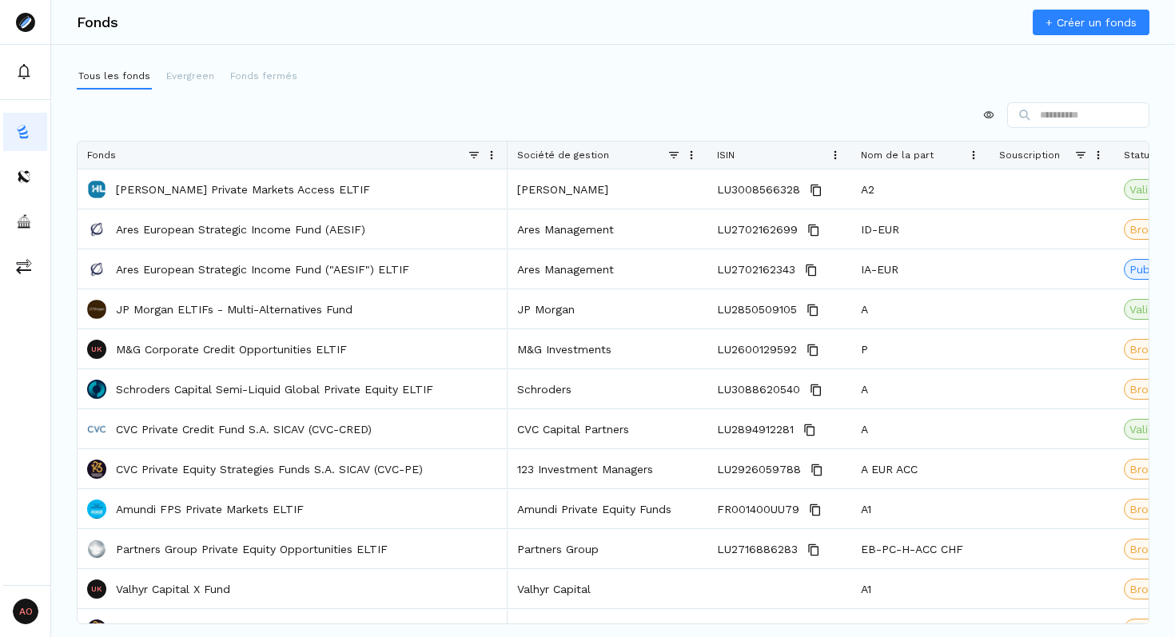
click at [692, 156] on span at bounding box center [691, 155] width 13 height 13
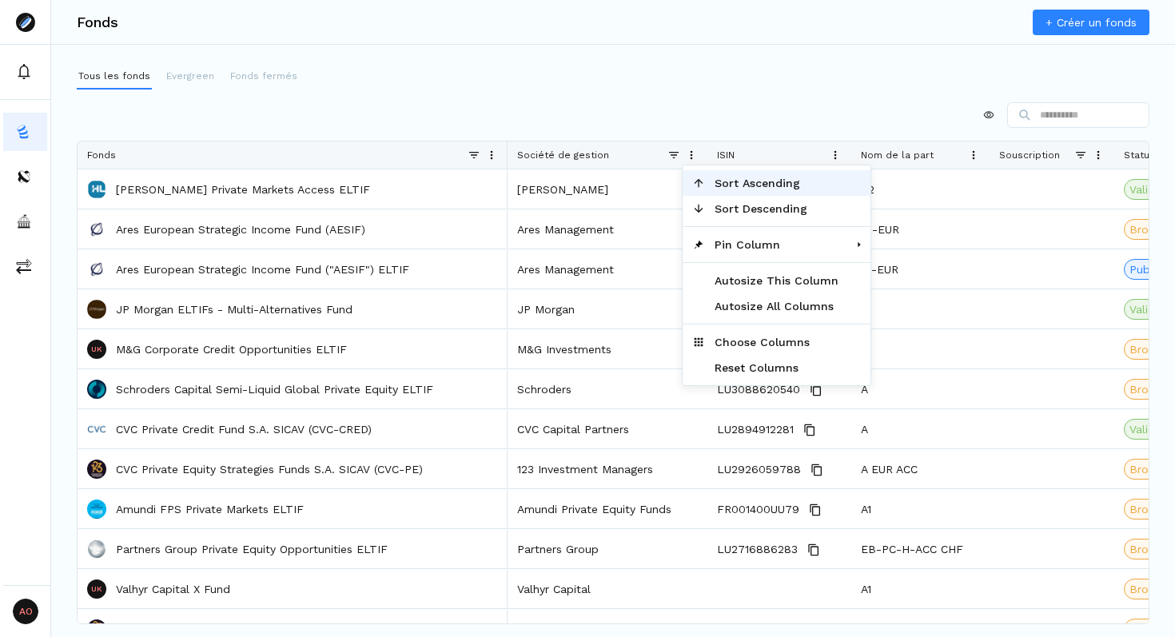
click at [729, 182] on span "Sort Ascending" at bounding box center [776, 183] width 143 height 26
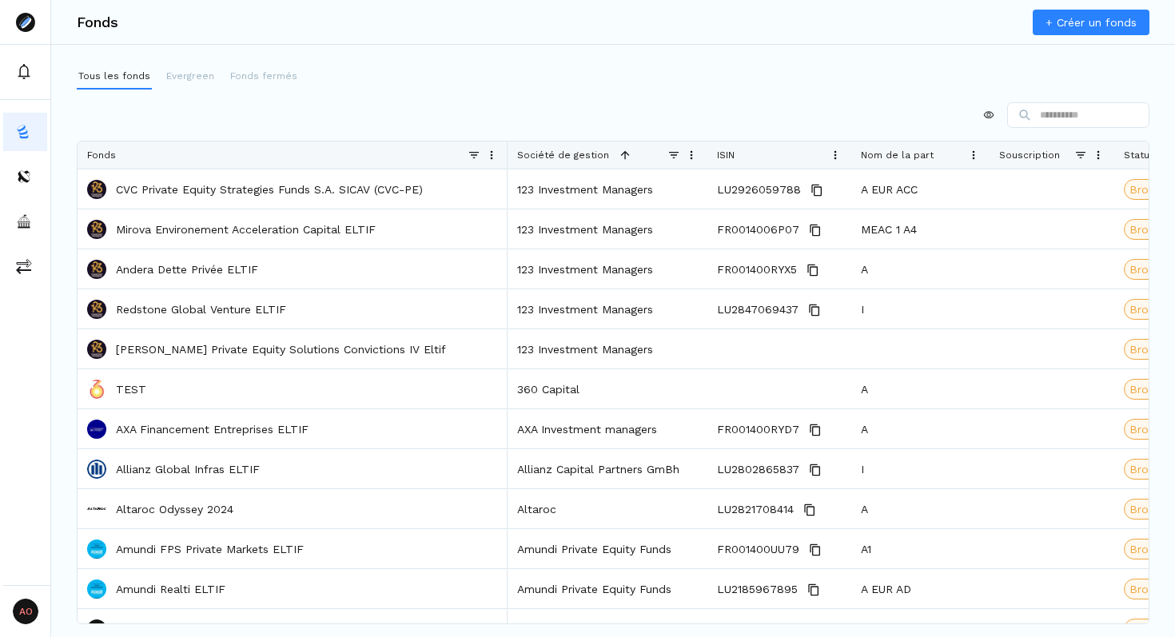
click at [557, 98] on div "Tous les fonds Evergreen Fonds fermés Press ENTER to sort. Press ALT DOWN to op…" at bounding box center [613, 325] width 1124 height 522
click at [522, 102] on div at bounding box center [613, 115] width 1073 height 26
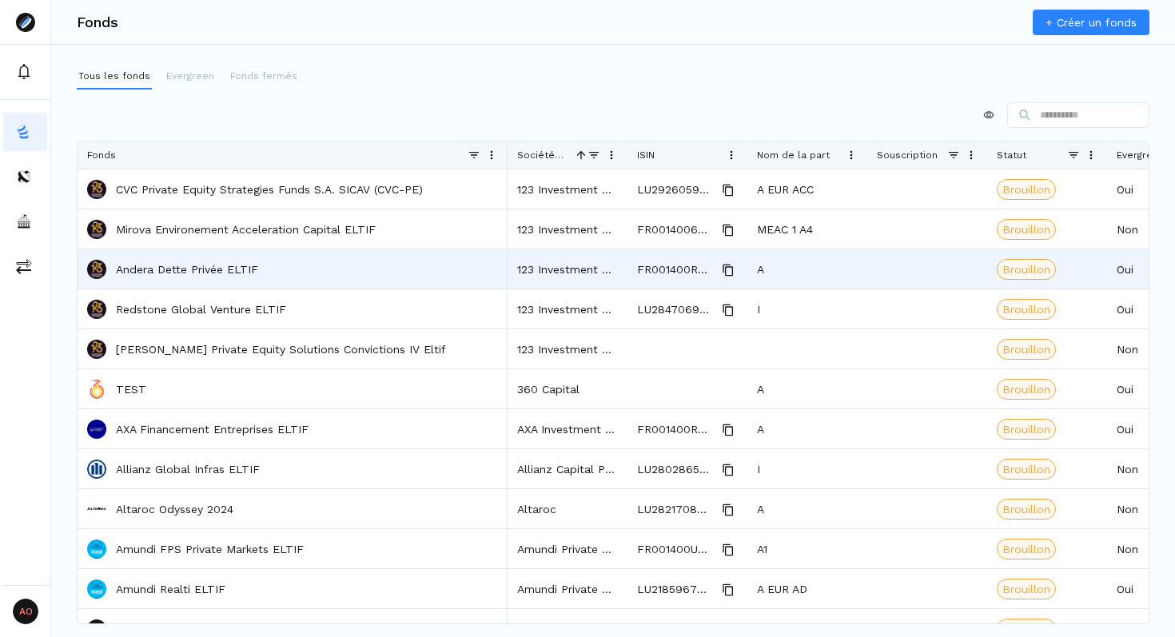
click at [166, 269] on p "Andera Dette Privée ELTIF" at bounding box center [187, 269] width 142 height 16
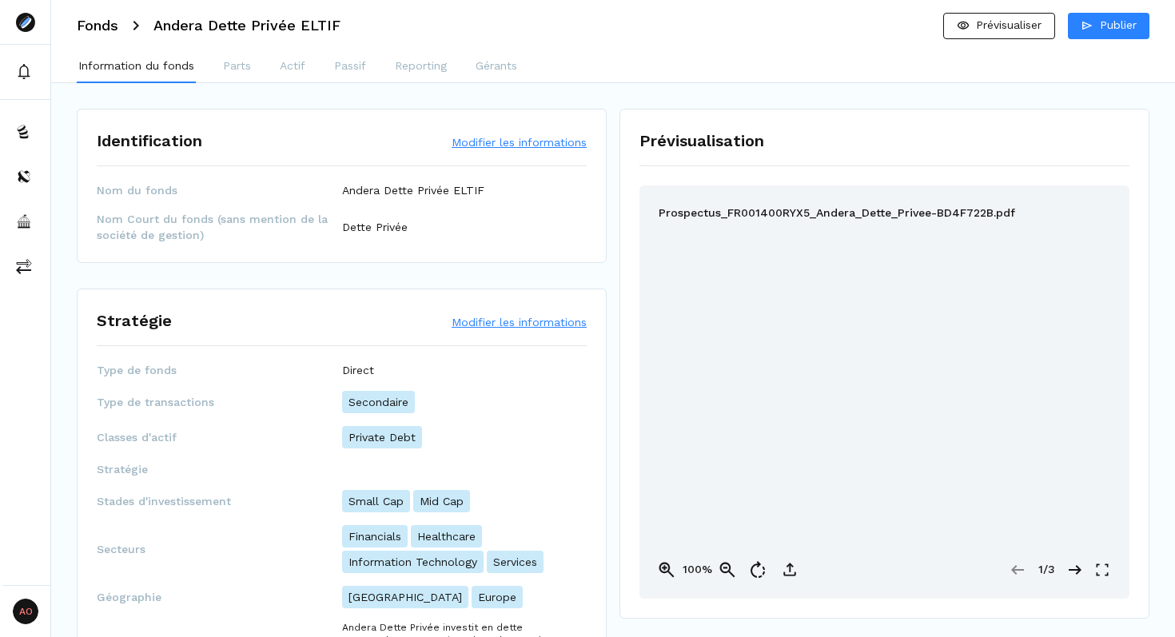
click at [517, 139] on button "Modifier les informations" at bounding box center [519, 142] width 135 height 16
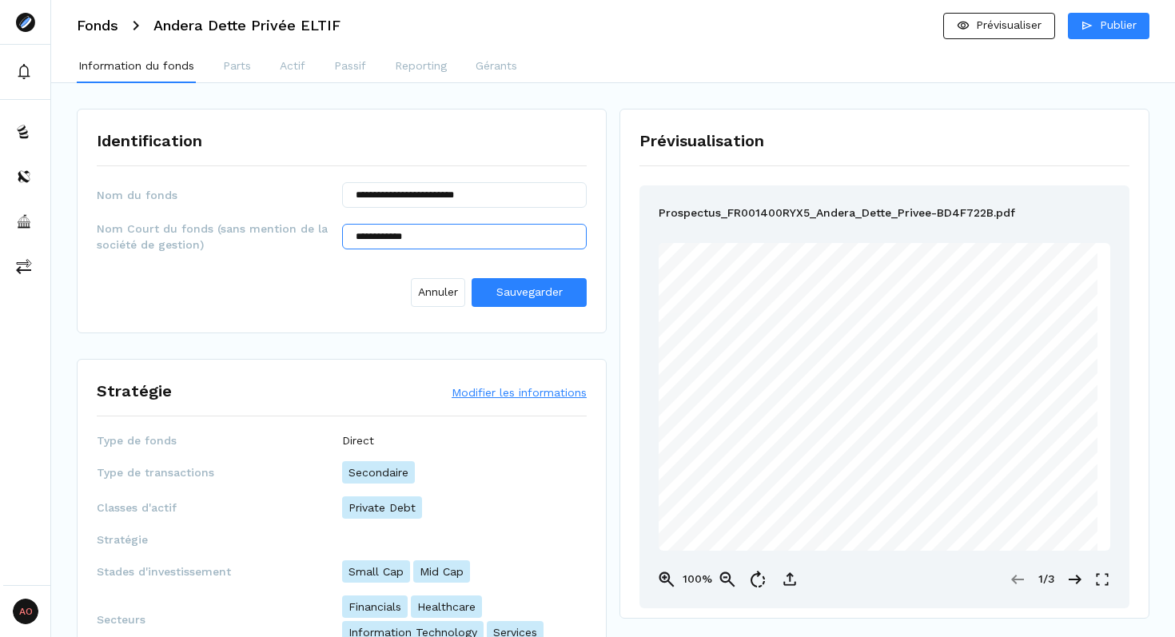
click at [407, 237] on input "**********" at bounding box center [464, 237] width 245 height 26
click at [401, 196] on input "**********" at bounding box center [464, 195] width 245 height 26
click at [427, 145] on div "Identification" at bounding box center [342, 141] width 490 height 24
click at [433, 286] on span "Annuler" at bounding box center [438, 292] width 40 height 17
